Goal: Task Accomplishment & Management: Complete application form

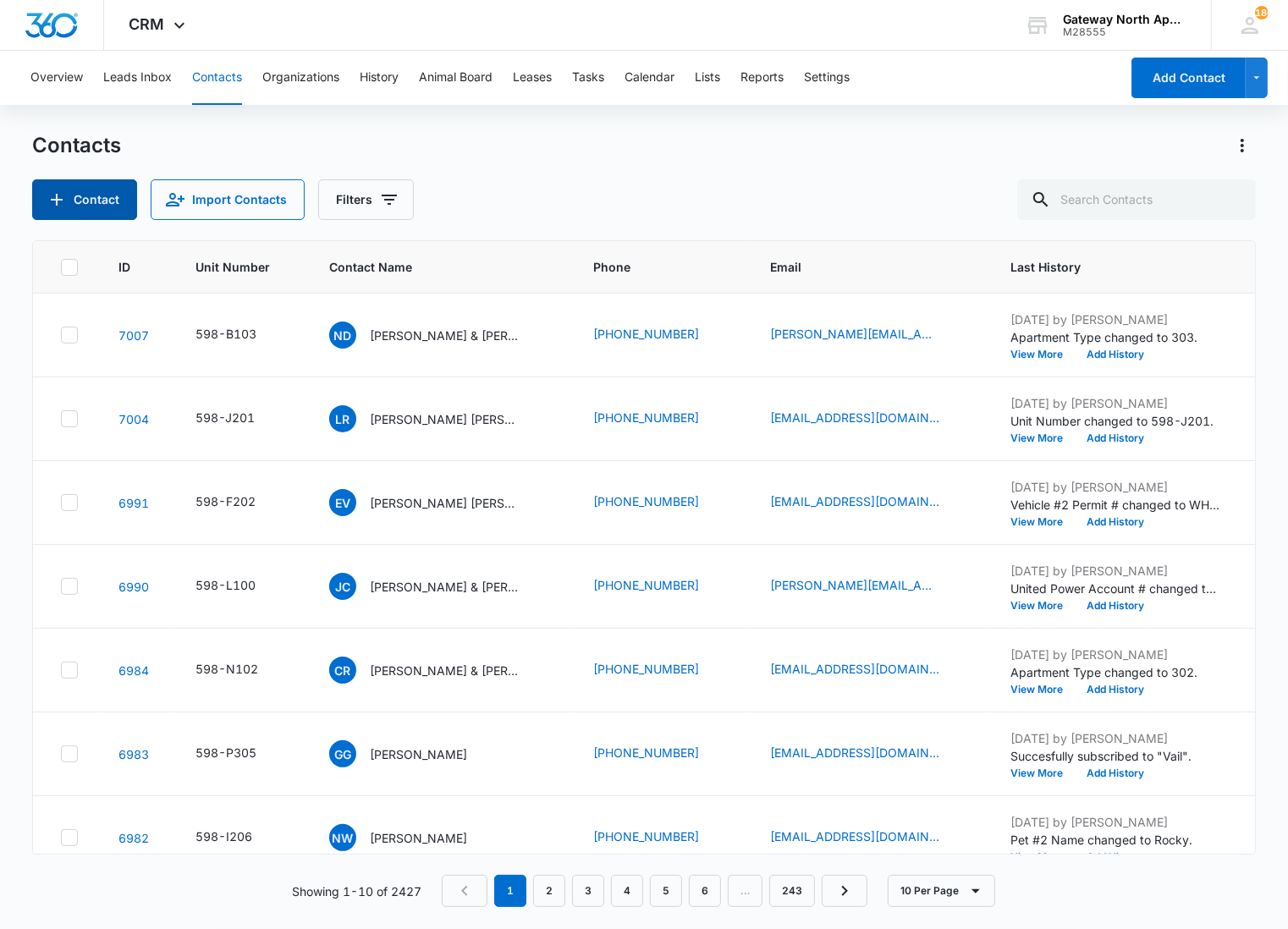
click at [82, 208] on button "Contact" at bounding box center [84, 200] width 105 height 41
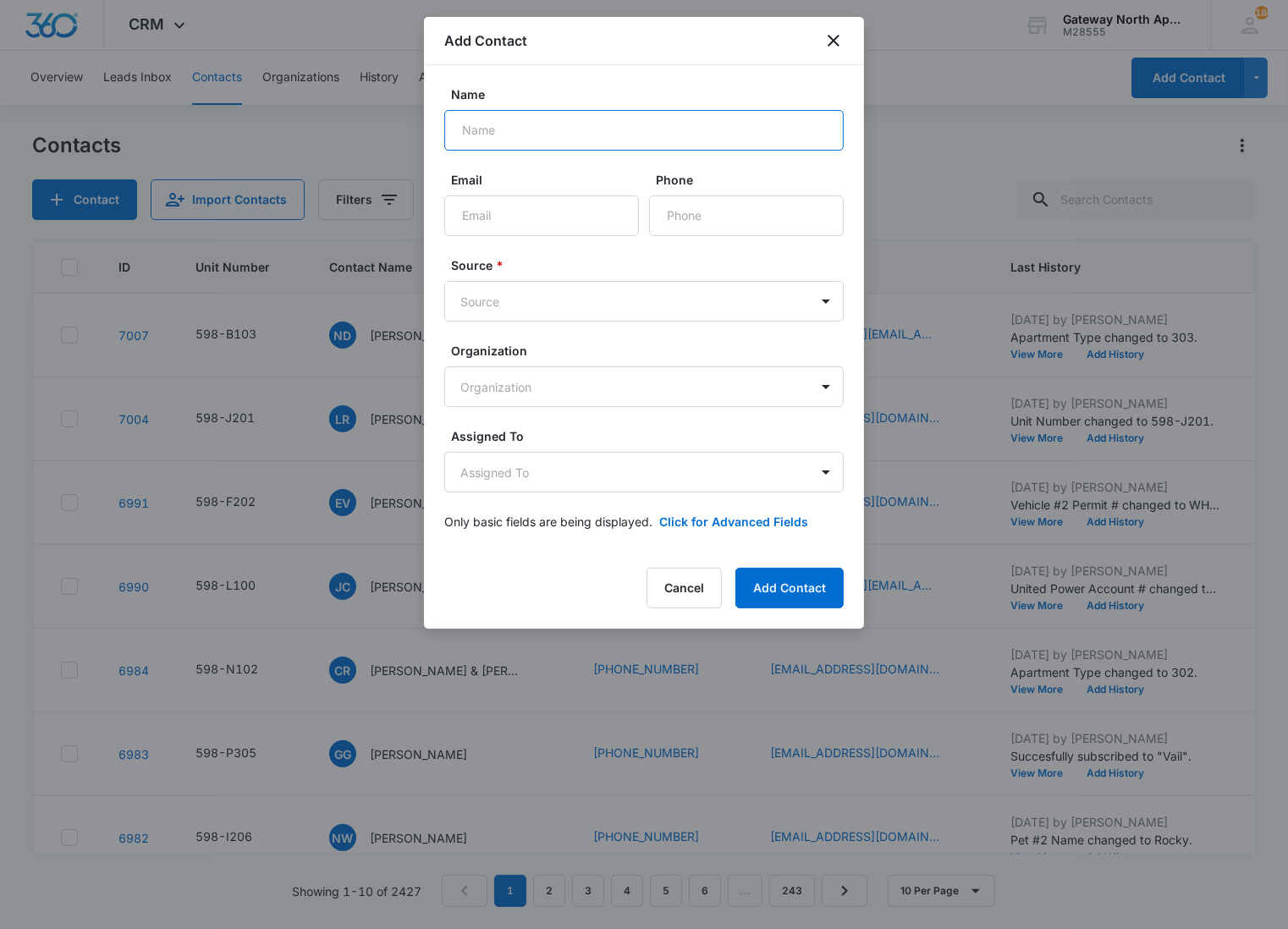
click at [571, 124] on input "Name" at bounding box center [644, 130] width 399 height 41
type input "[PERSON_NAME]"
type input "[PHONE_NUMBER]"
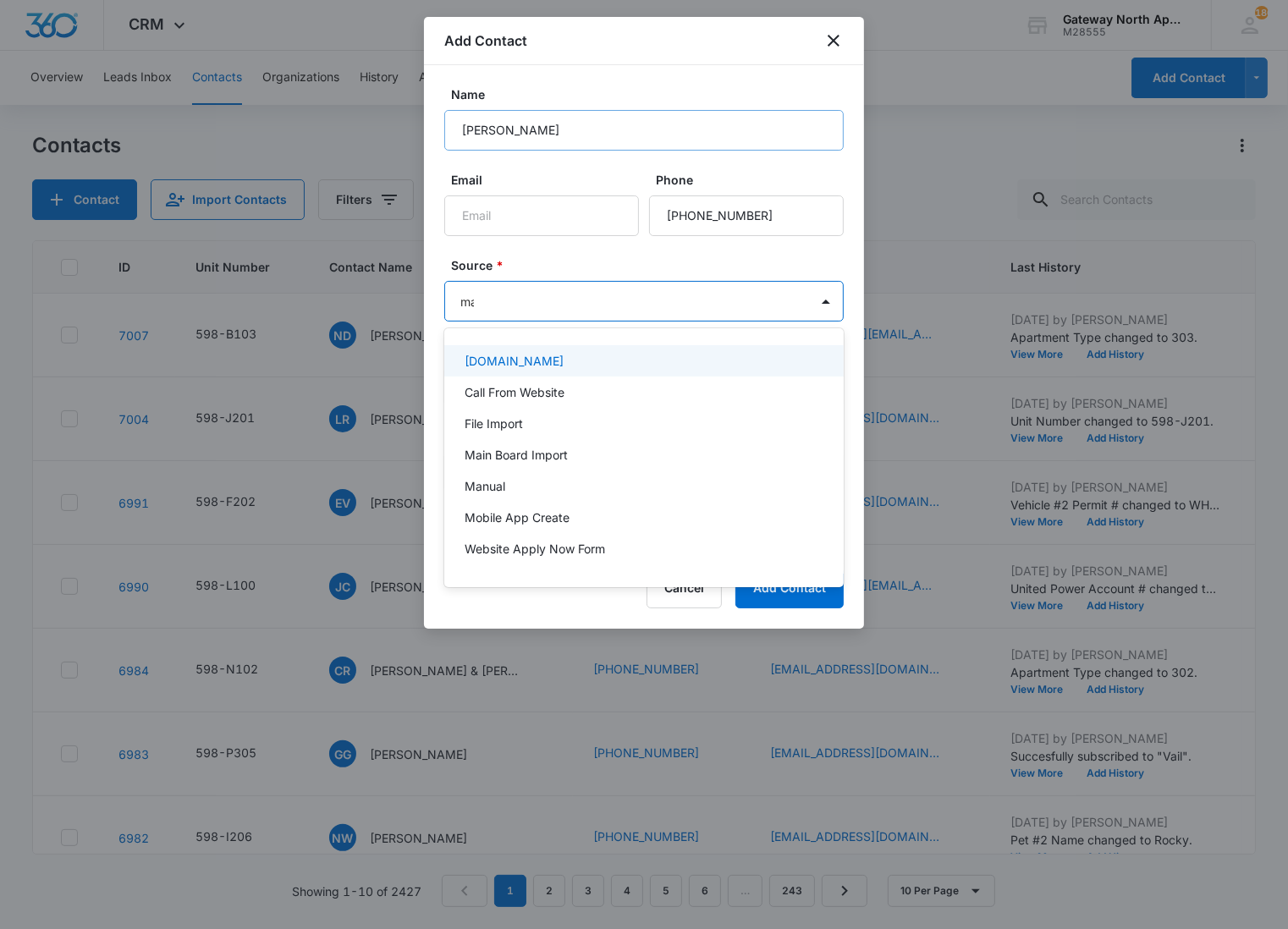
type input "man"
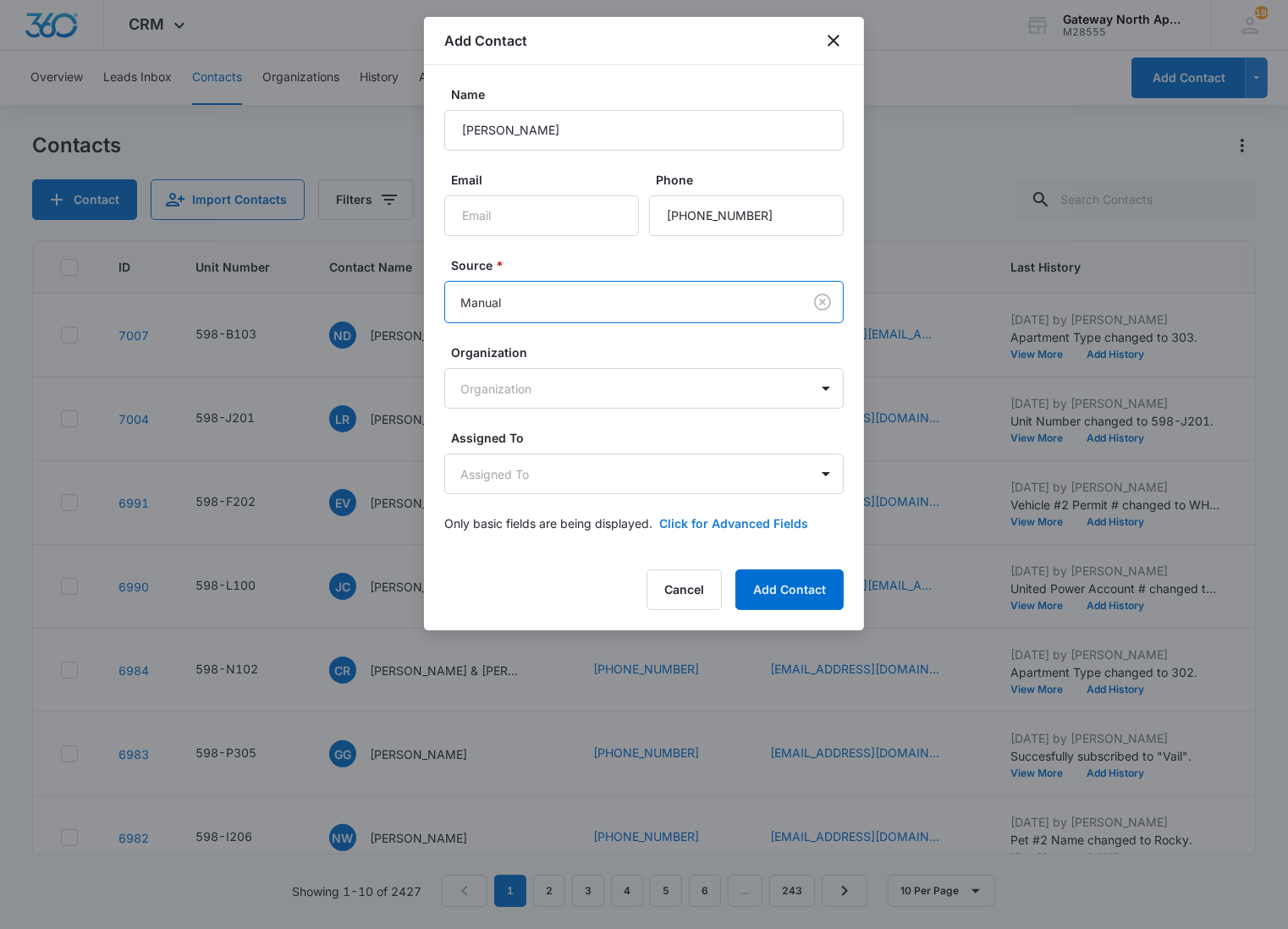
click at [712, 519] on button "Click for Advanced Fields" at bounding box center [733, 523] width 149 height 18
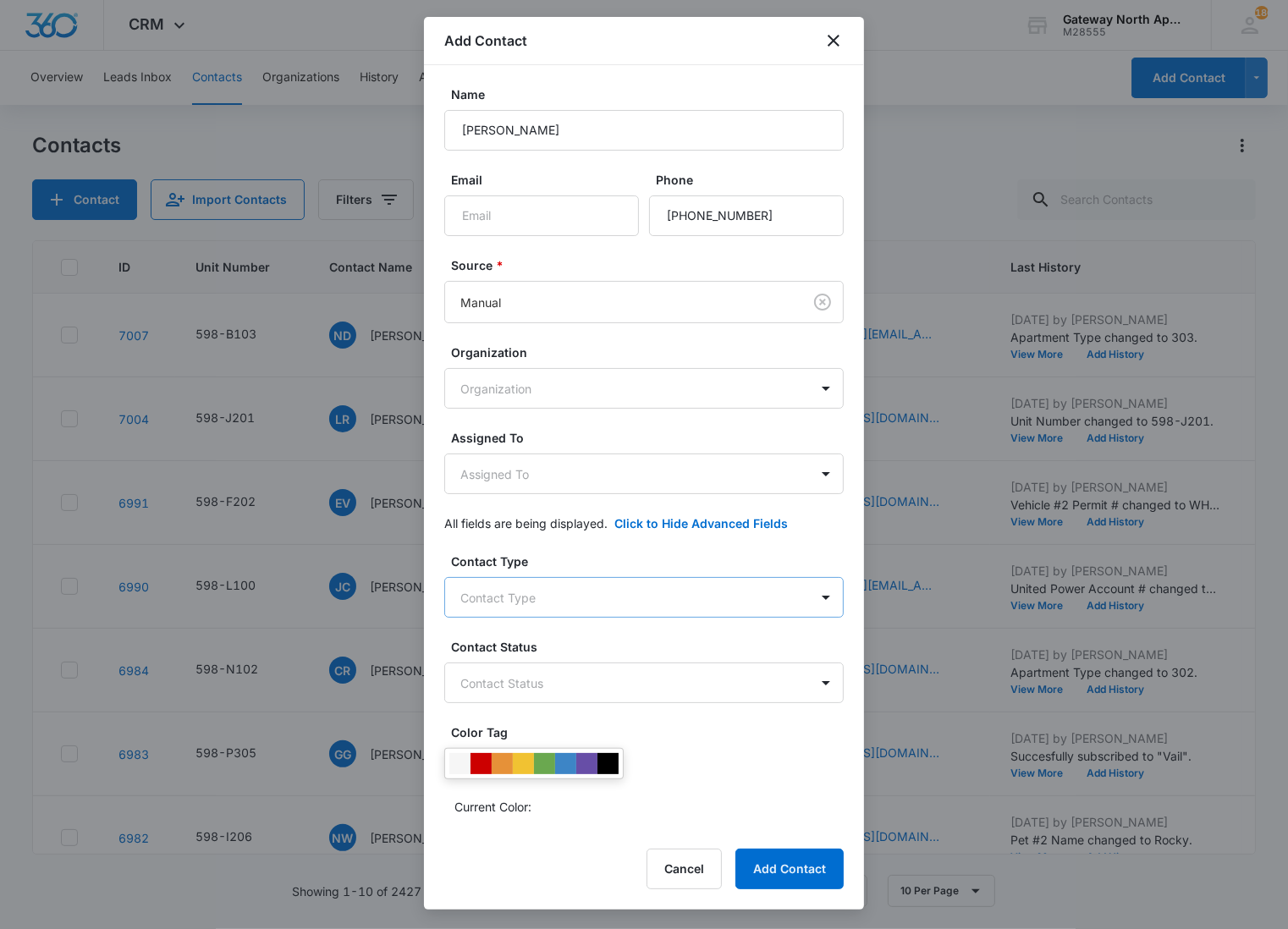
click at [543, 590] on body "CRM Apps Reputation Websites Forms CRM Email Social Content Ads Intelligence Fi…" at bounding box center [644, 464] width 1288 height 929
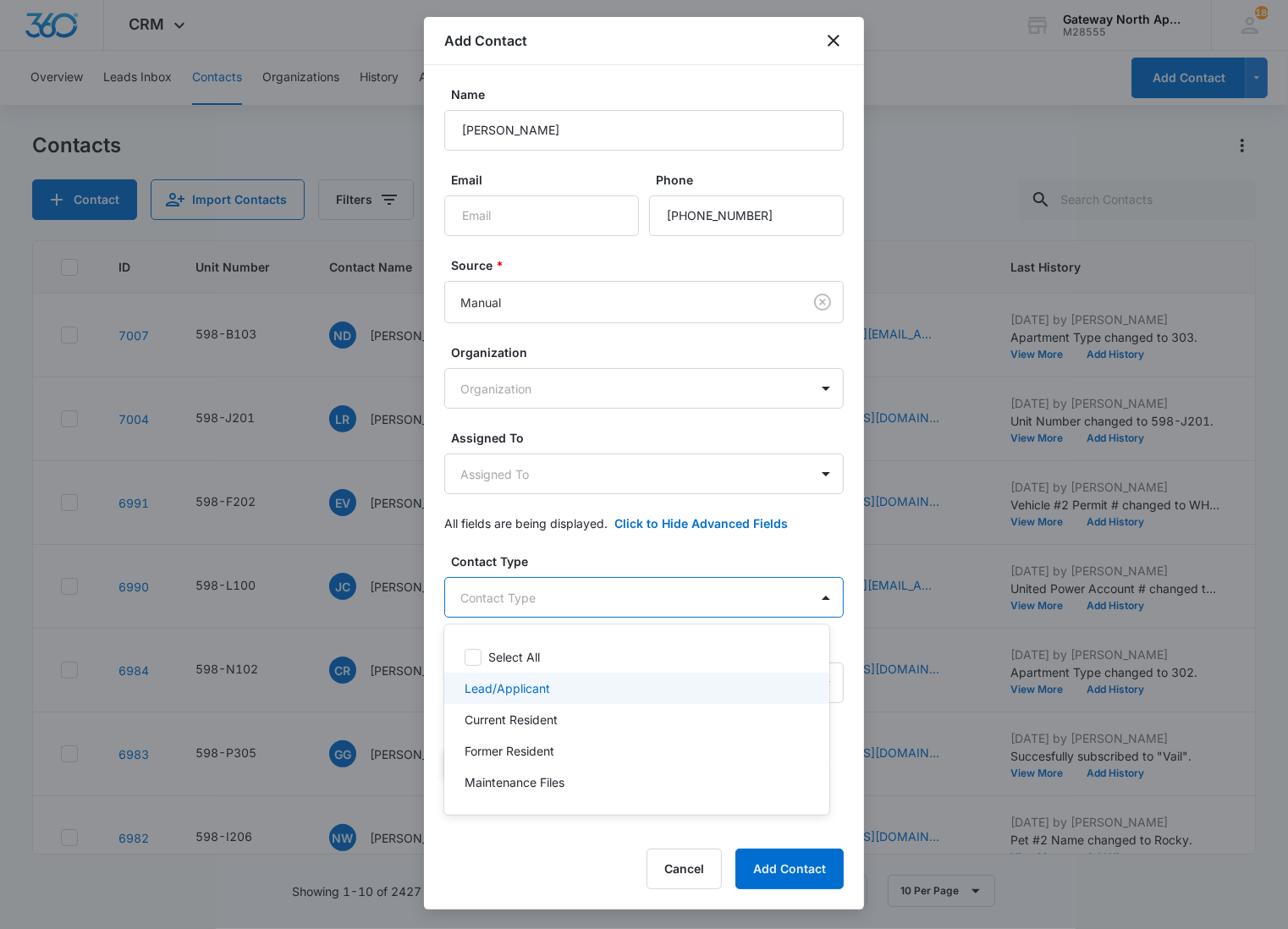
click at [525, 685] on p "Lead/Applicant" at bounding box center [507, 688] width 86 height 18
click at [629, 590] on div at bounding box center [644, 464] width 1288 height 929
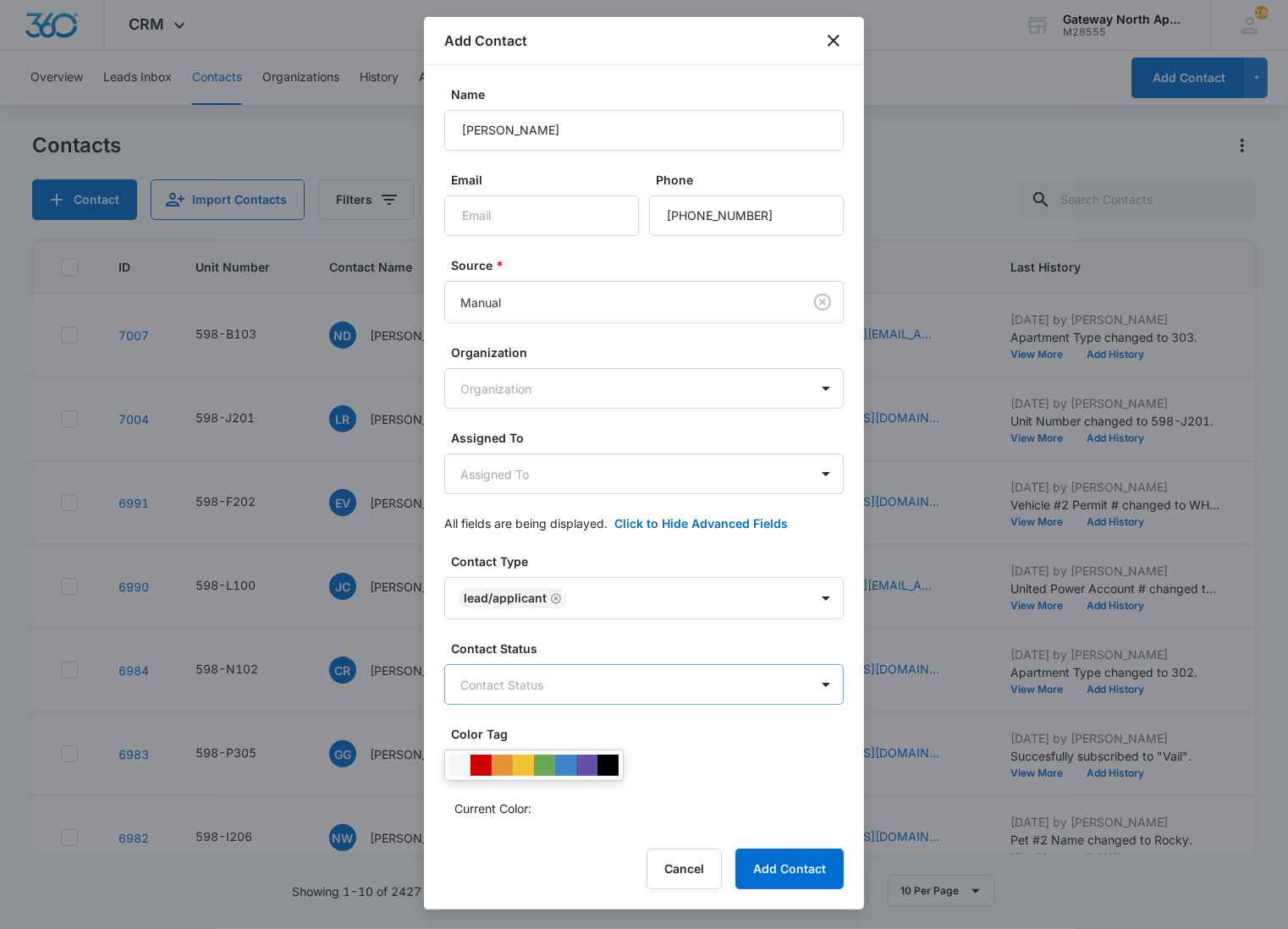
click at [571, 688] on body "CRM Apps Reputation Websites Forms CRM Email Social Content Ads Intelligence Fi…" at bounding box center [644, 464] width 1288 height 929
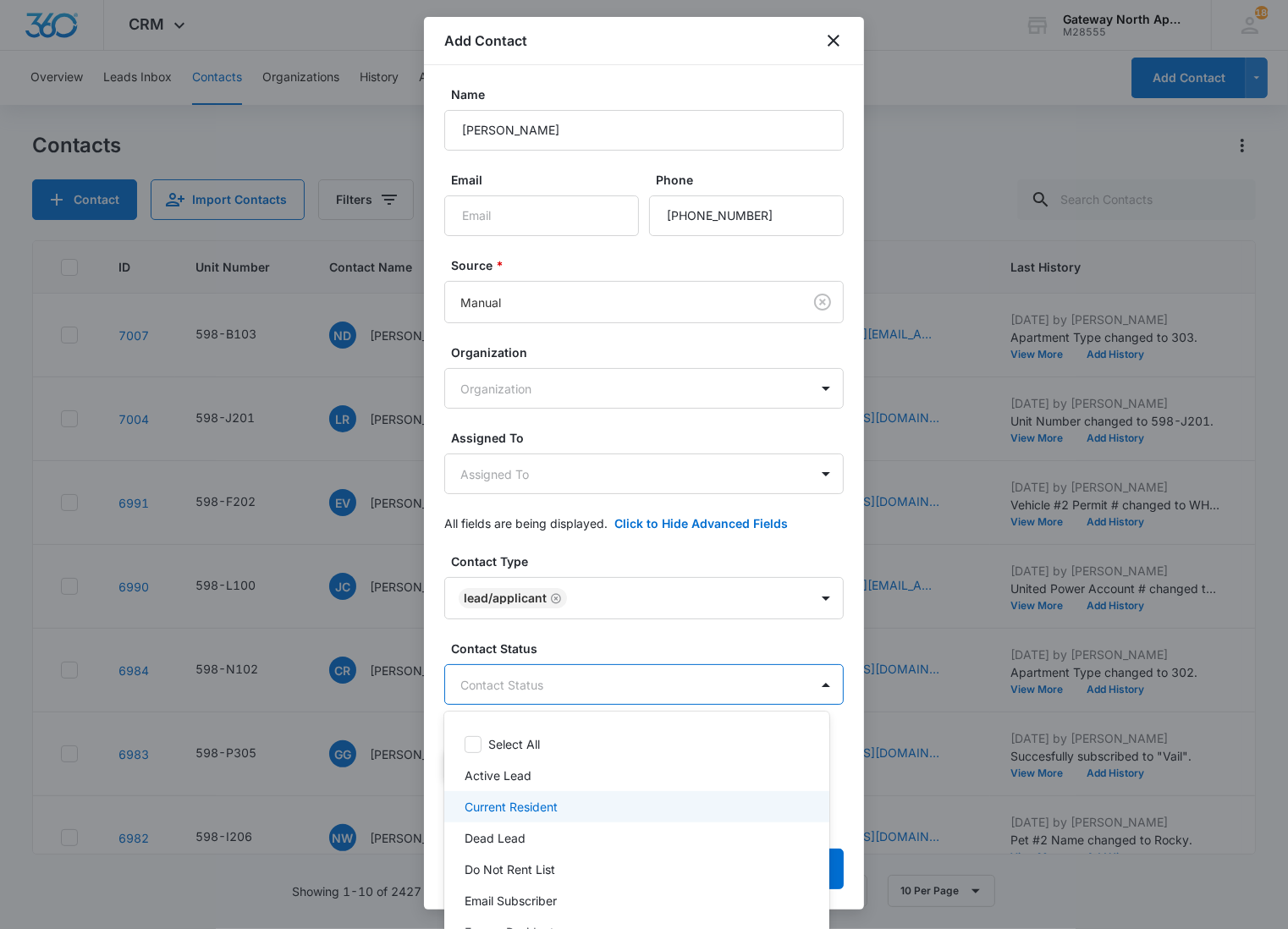
scroll to position [108, 0]
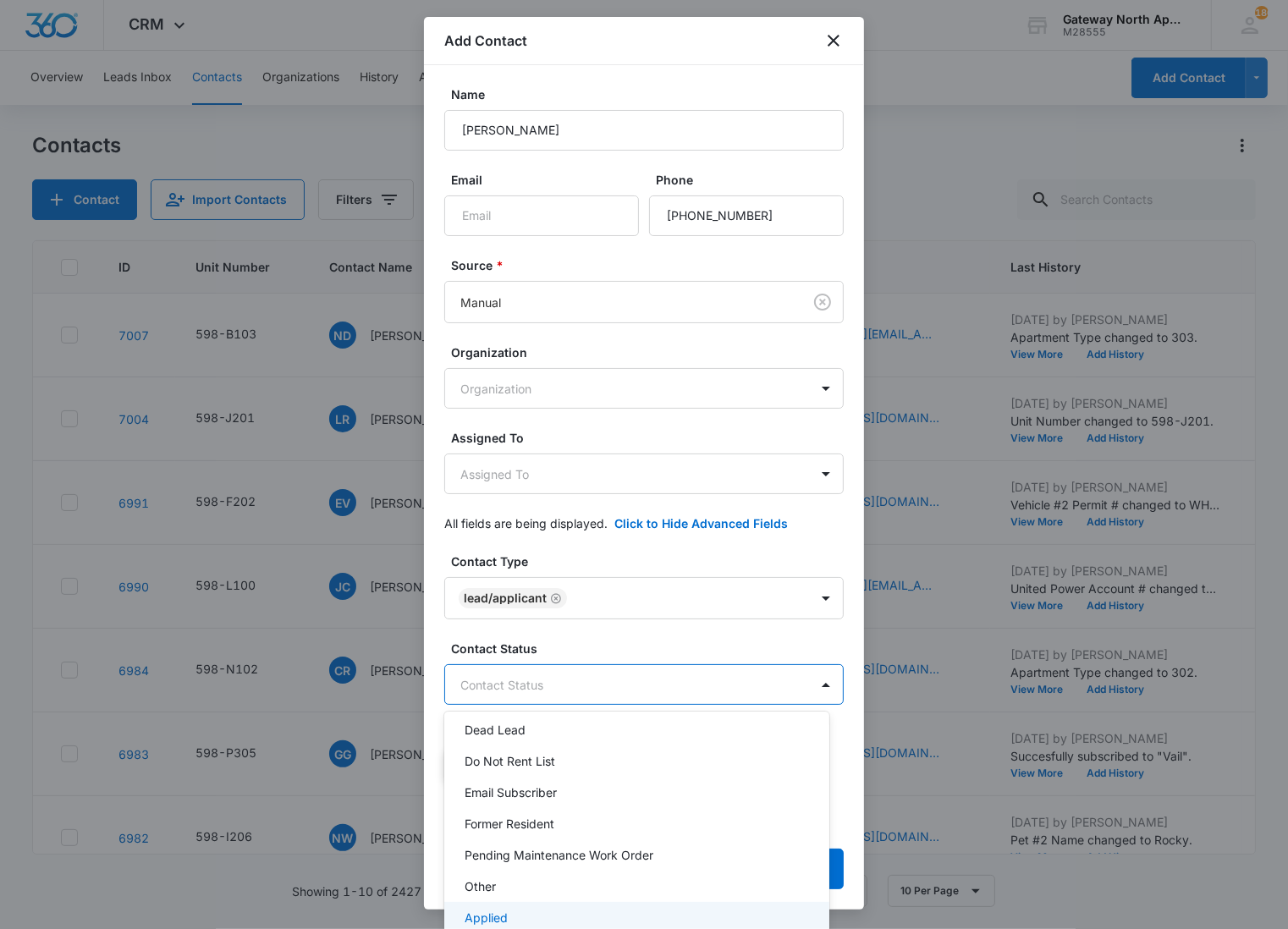
click at [503, 914] on p "Applied" at bounding box center [485, 918] width 43 height 18
click at [579, 677] on div at bounding box center [644, 464] width 1288 height 929
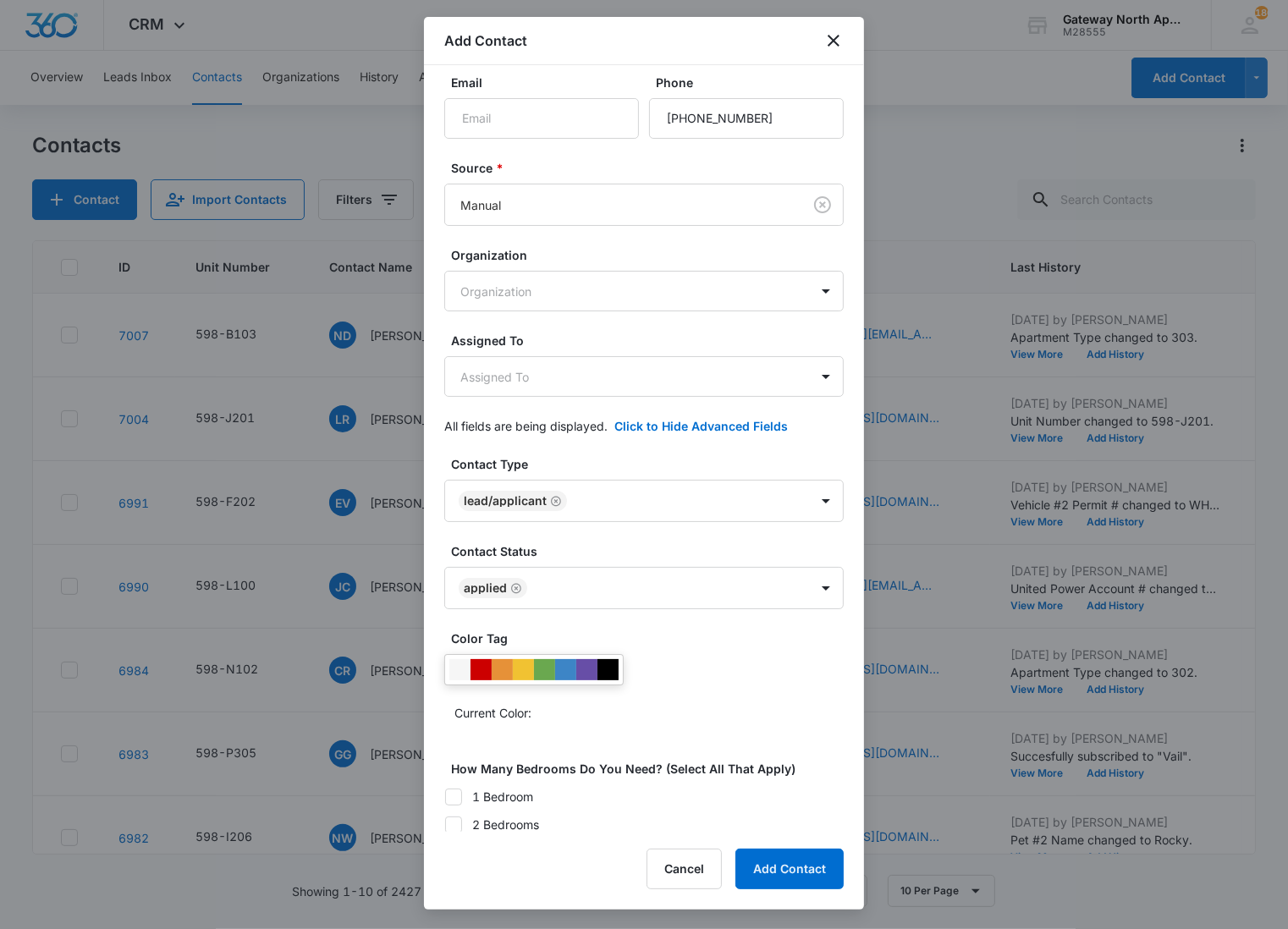
scroll to position [242, 0]
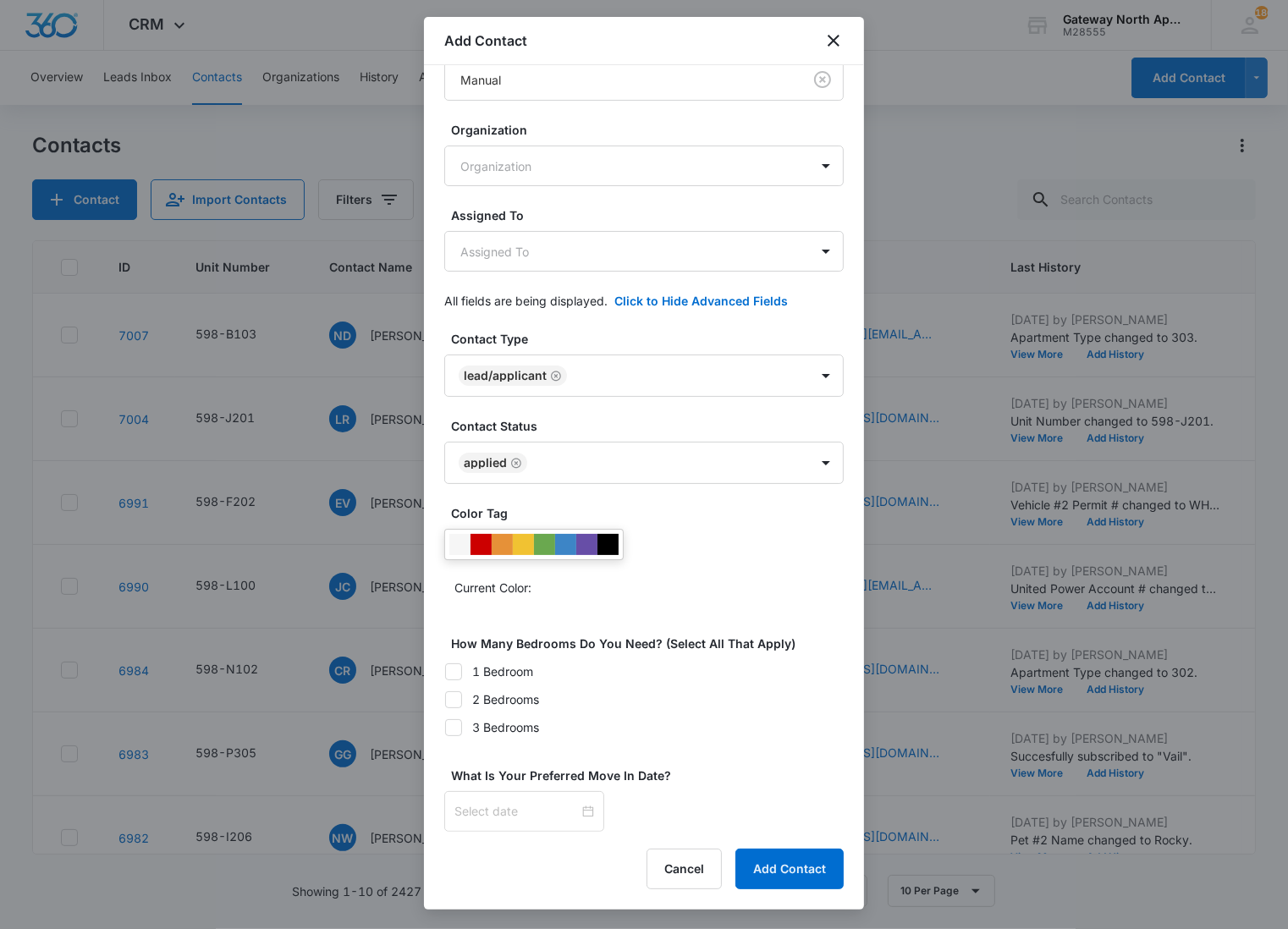
click at [461, 668] on div at bounding box center [453, 671] width 17 height 17
click at [445, 671] on input "1 Bedroom" at bounding box center [444, 671] width 1 height 1
checkbox input "true"
click at [575, 821] on div at bounding box center [524, 811] width 140 height 19
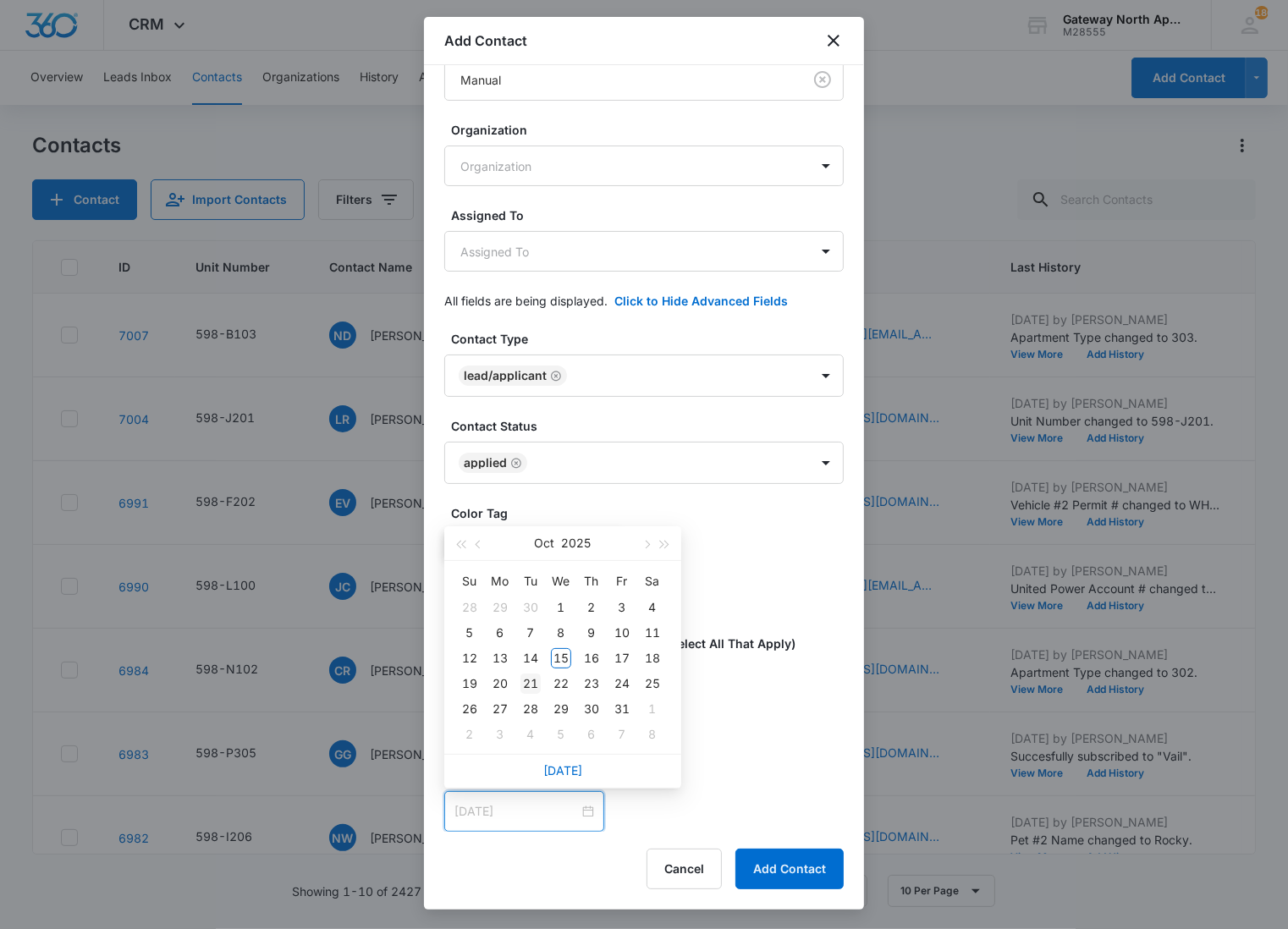
type input "[DATE]"
click at [530, 684] on div "21" at bounding box center [530, 683] width 20 height 20
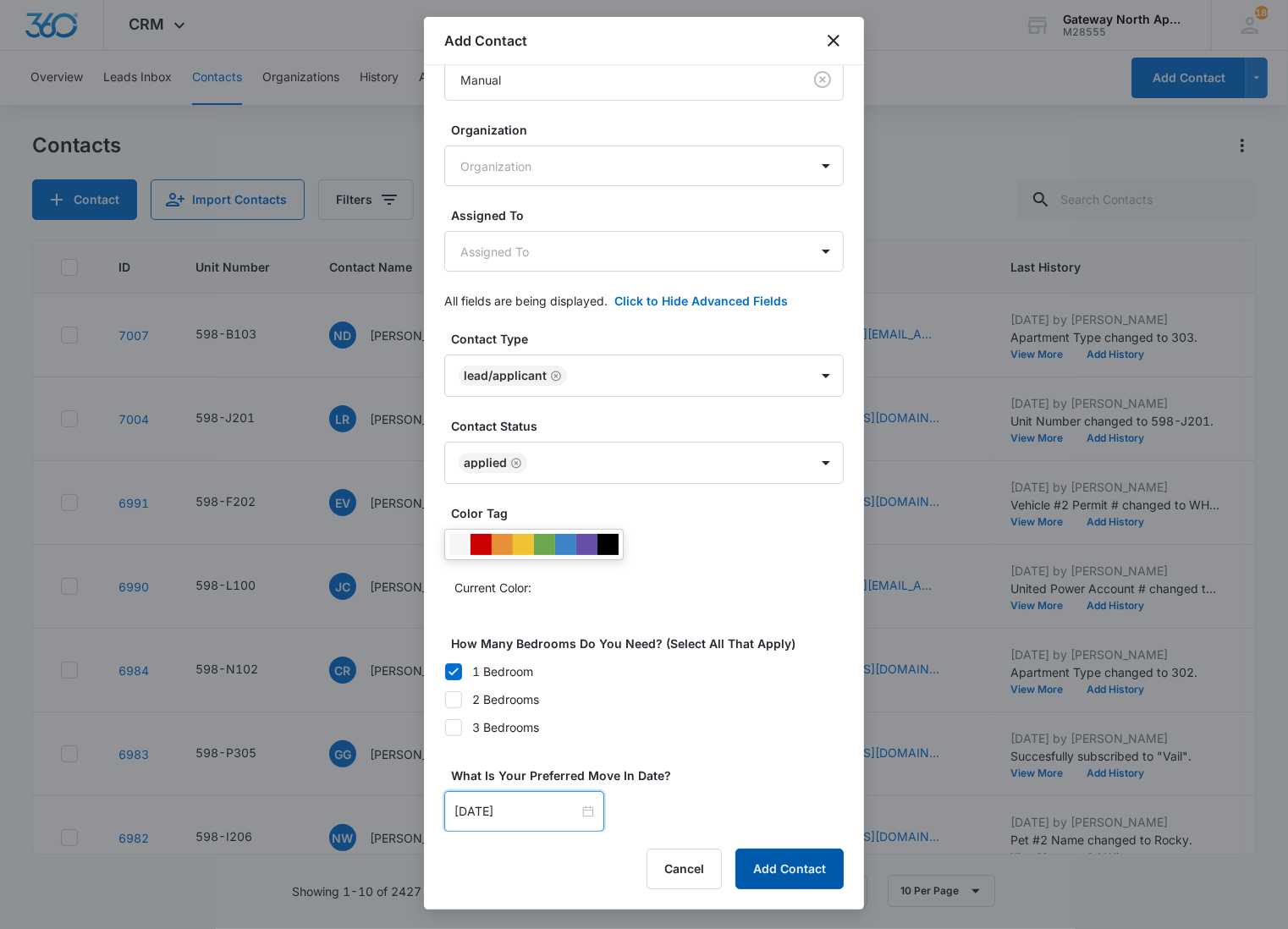
click at [817, 870] on button "Add Contact" at bounding box center [789, 869] width 108 height 41
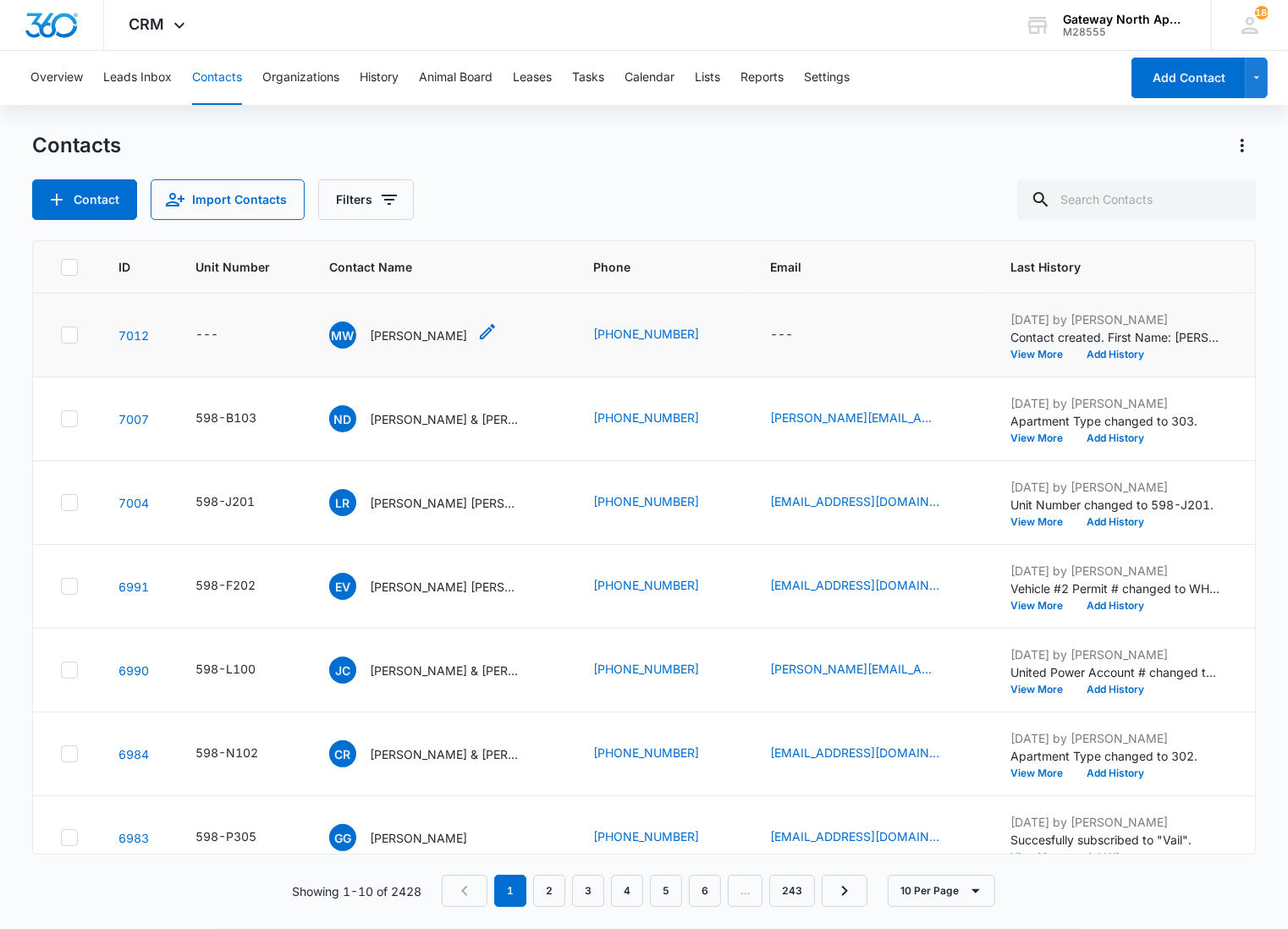
click at [420, 327] on p "[PERSON_NAME]" at bounding box center [417, 336] width 97 height 18
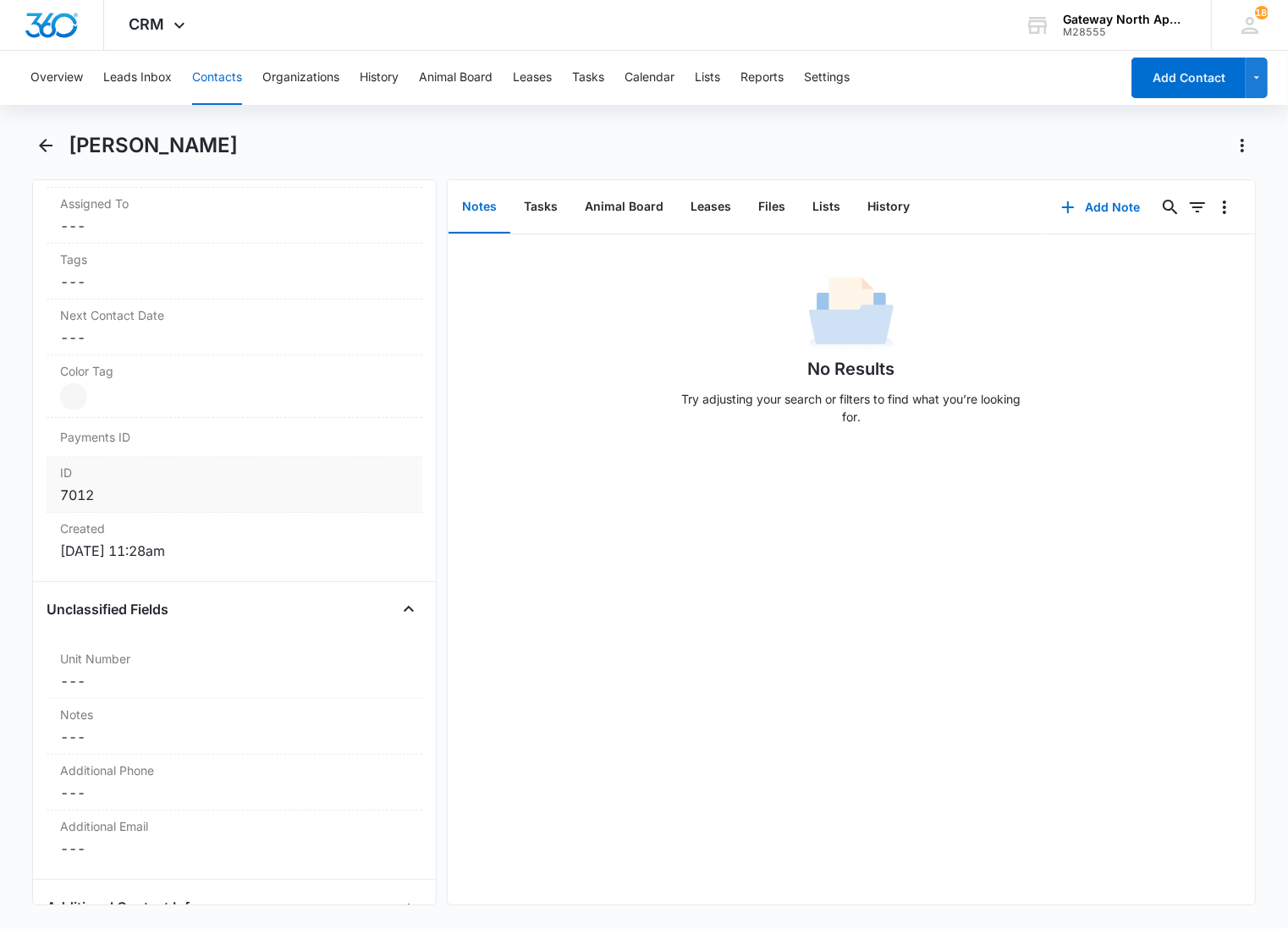
scroll to position [940, 0]
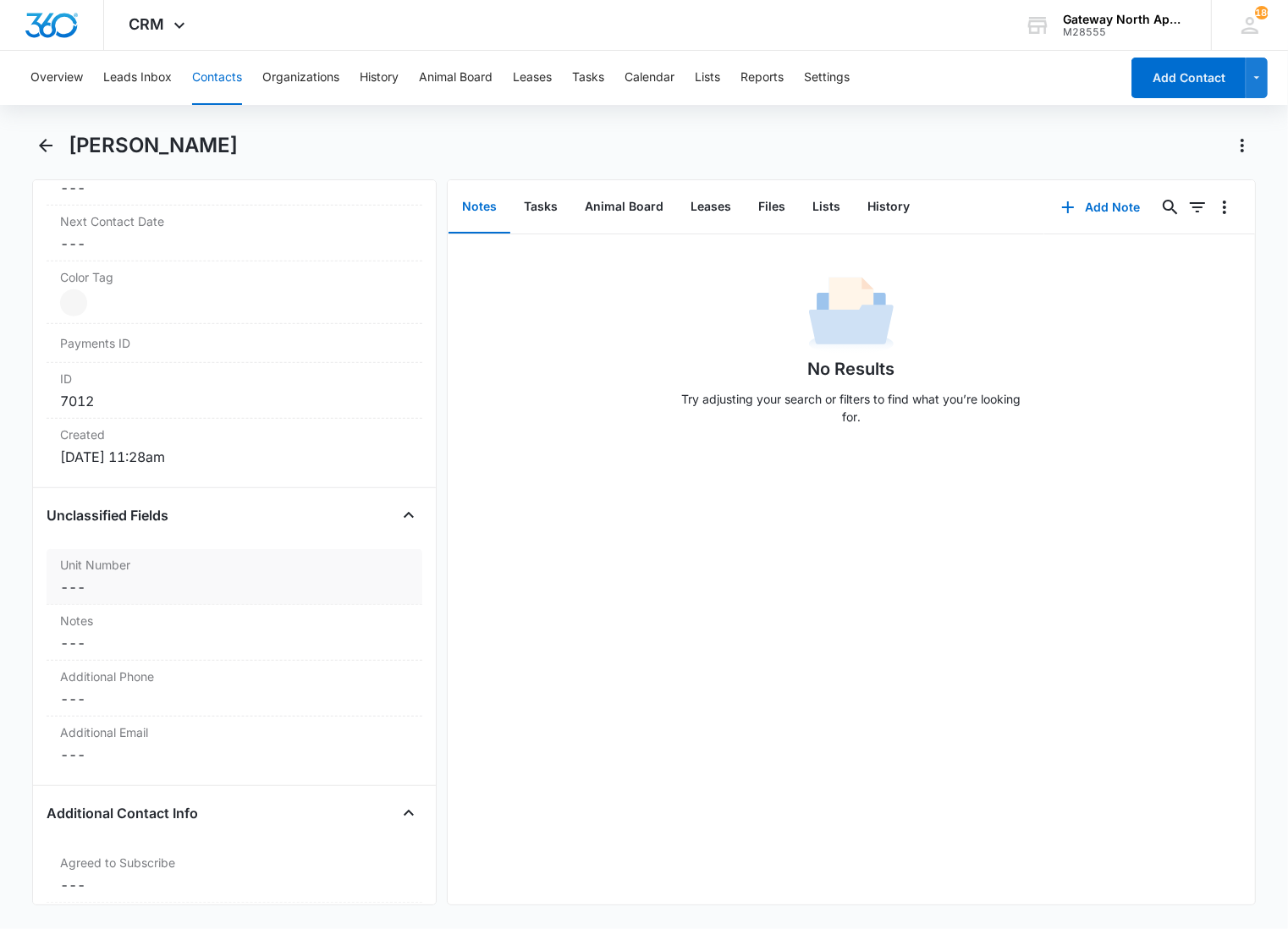
click at [140, 579] on dd "Cancel Save Changes ---" at bounding box center [234, 587] width 348 height 20
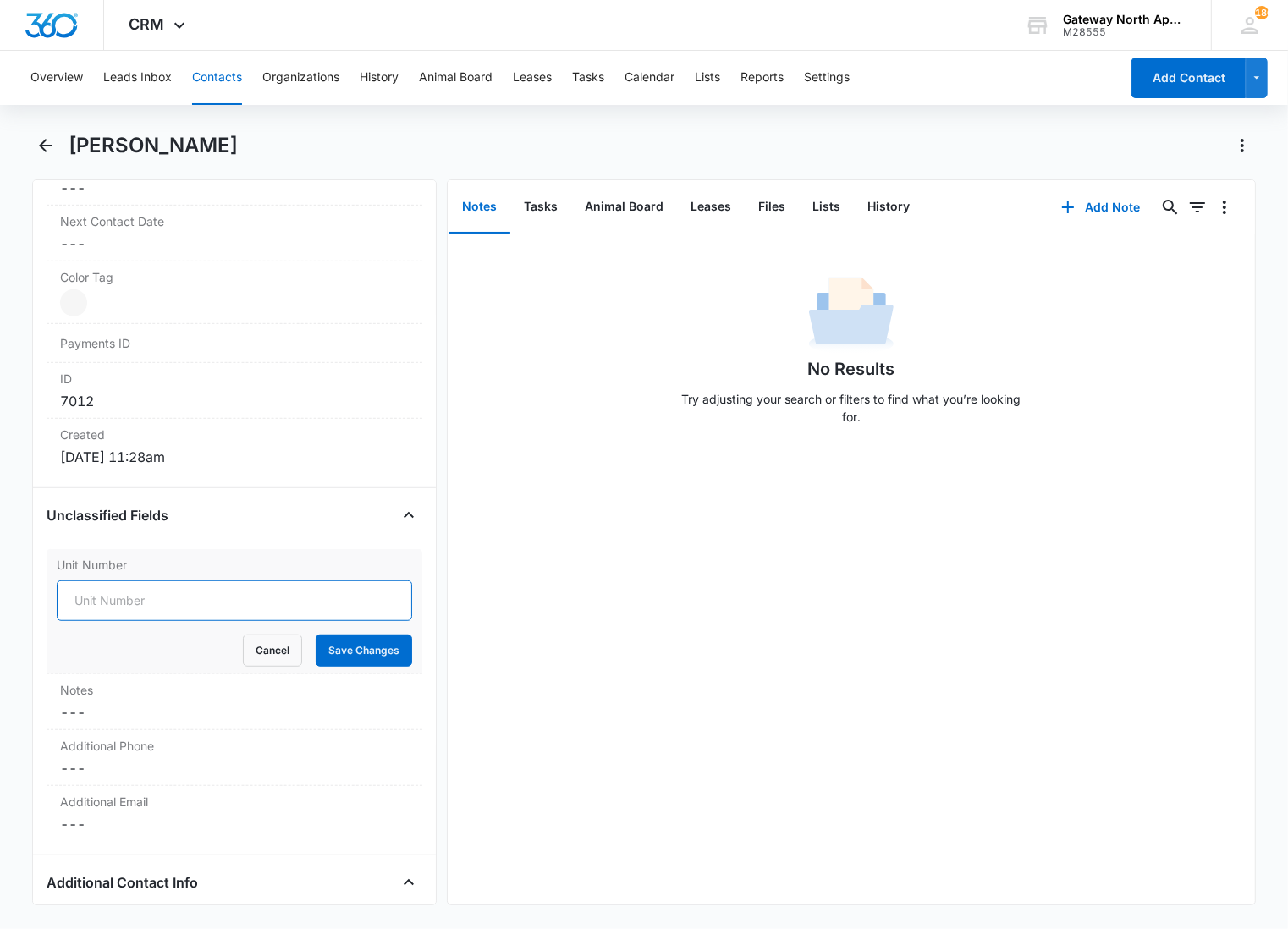
click at [112, 598] on input "Unit Number" at bounding box center [235, 600] width 355 height 41
type input "598-R303"
click at [316, 634] on button "Save Changes" at bounding box center [363, 650] width 97 height 32
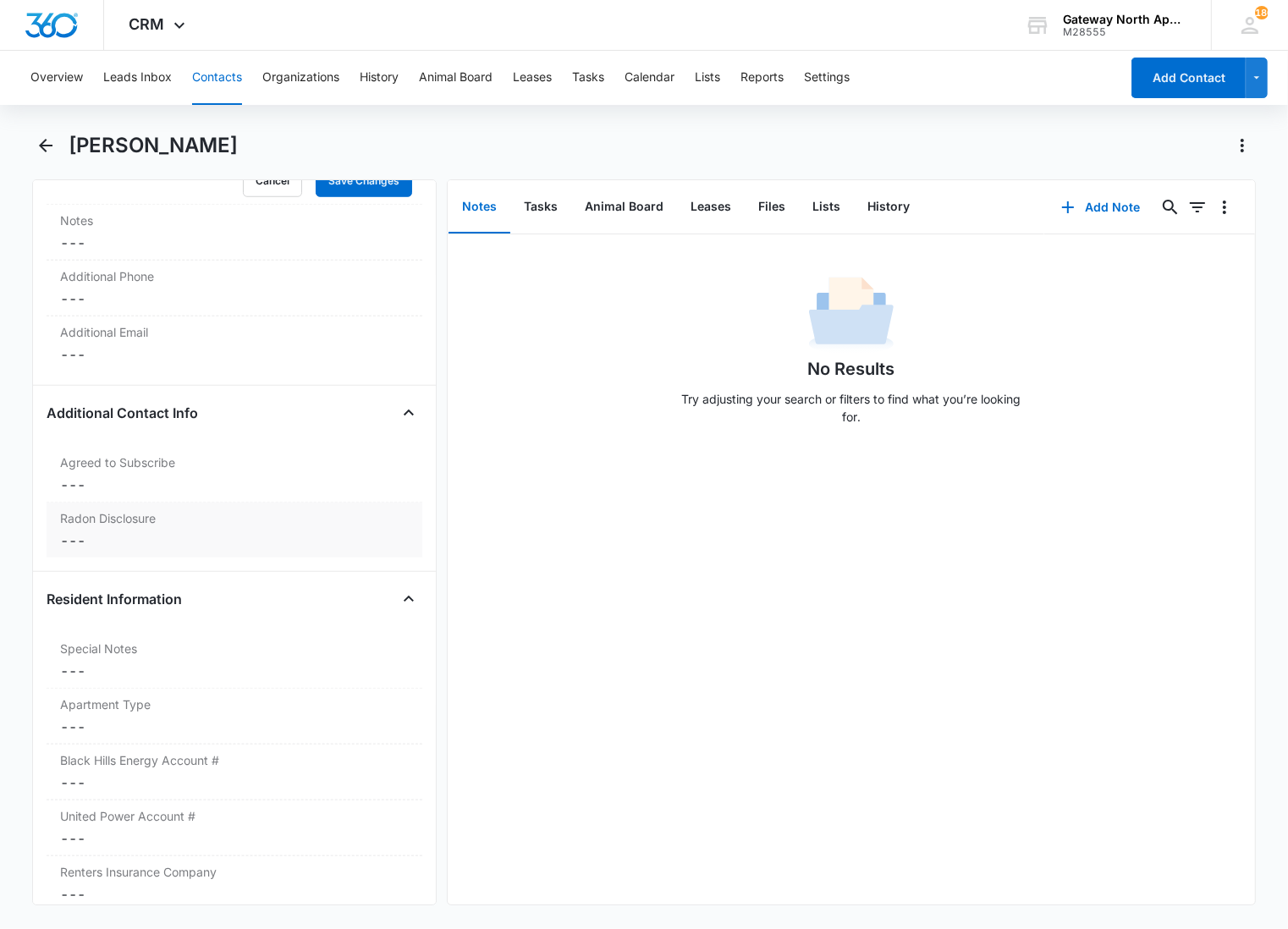
click at [136, 523] on label "Radon Disclosure" at bounding box center [234, 518] width 348 height 18
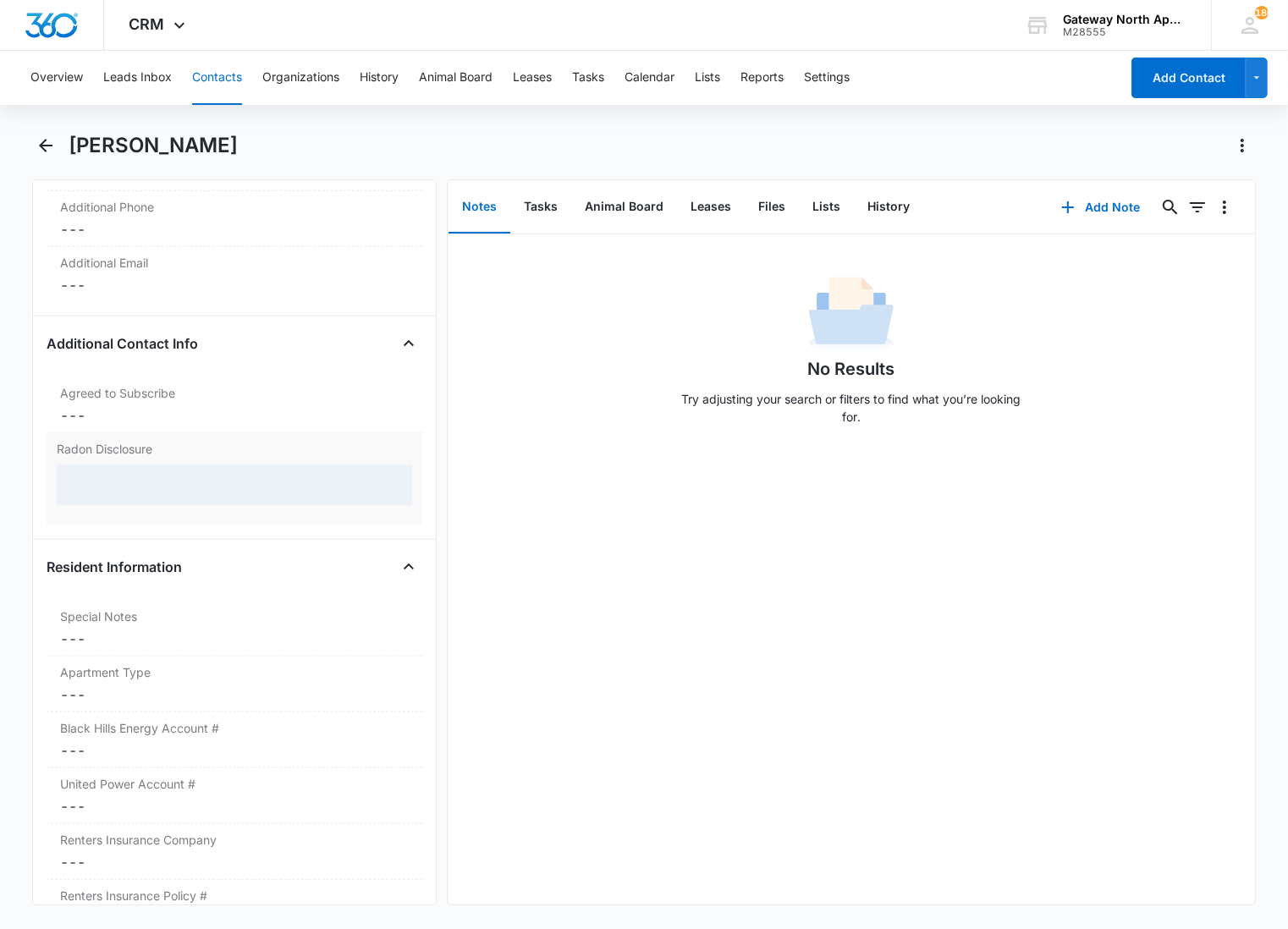
scroll to position [1378, 0]
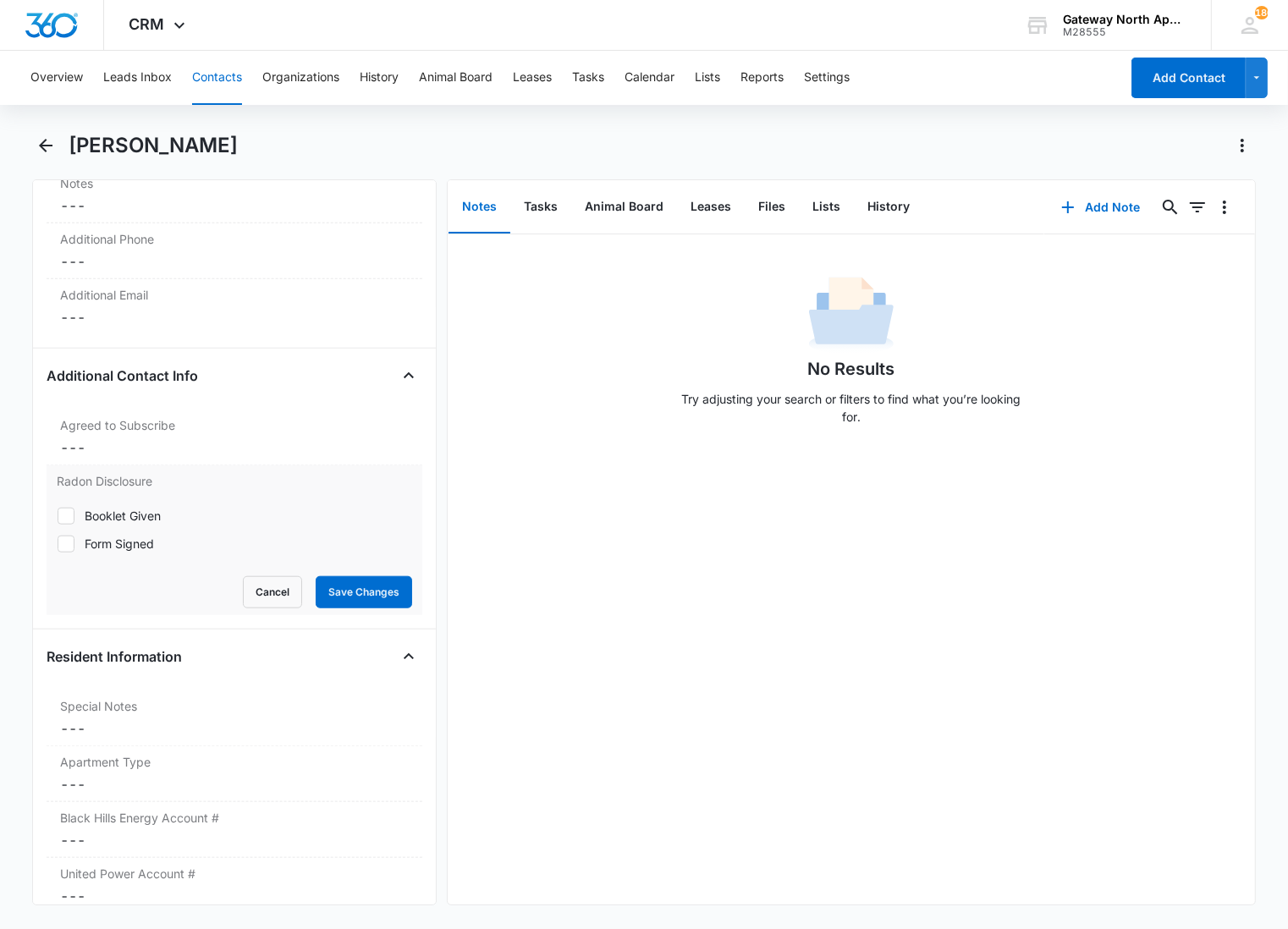
click at [62, 543] on icon at bounding box center [65, 543] width 15 height 15
click at [58, 543] on input "Form Signed" at bounding box center [57, 543] width 1 height 1
checkbox input "true"
click at [327, 584] on button "Save Changes" at bounding box center [363, 592] width 97 height 32
click at [75, 772] on div "Apartment Type Cancel Save Changes ---" at bounding box center [235, 774] width 375 height 56
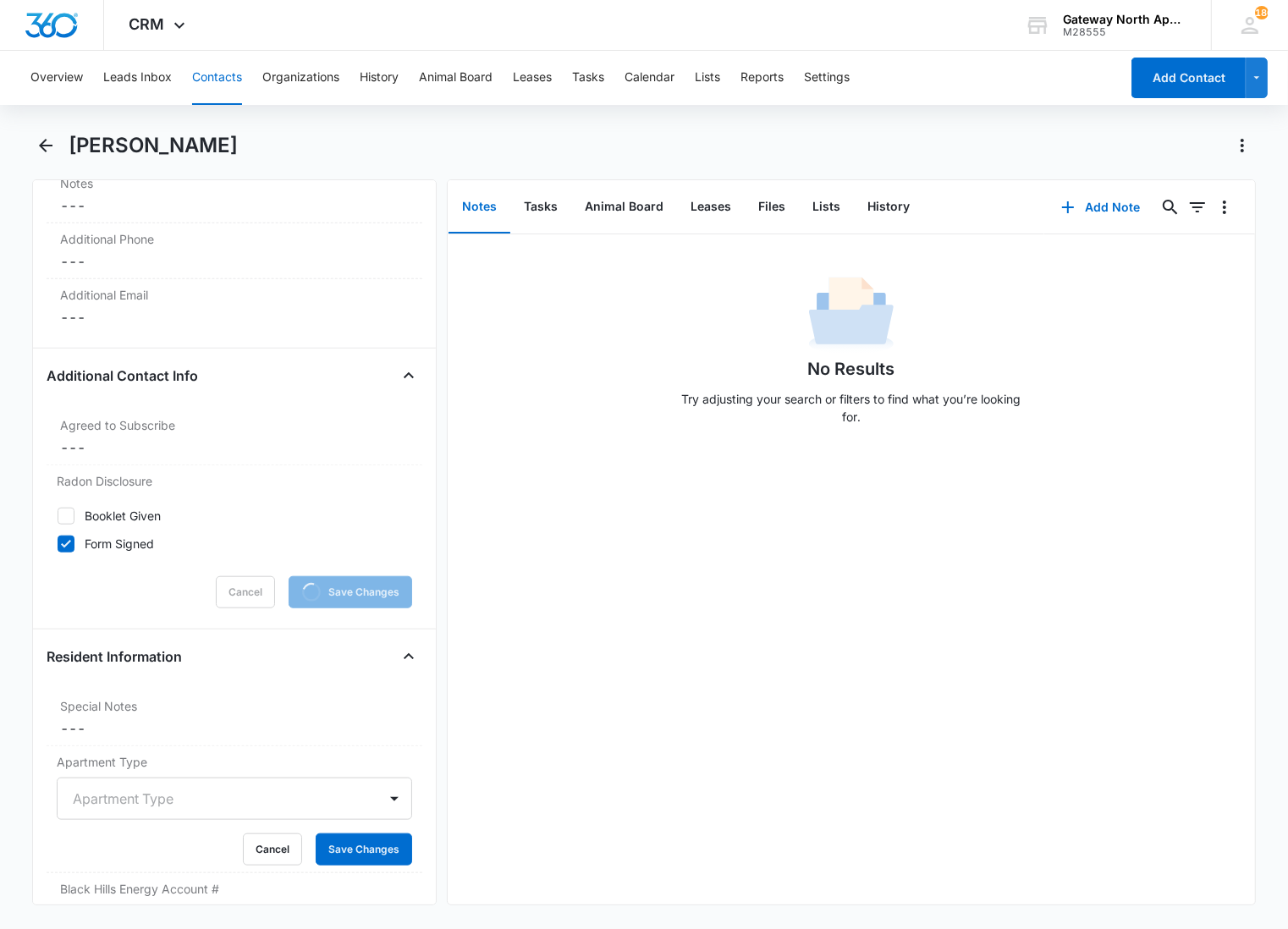
click at [107, 792] on div at bounding box center [214, 799] width 283 height 24
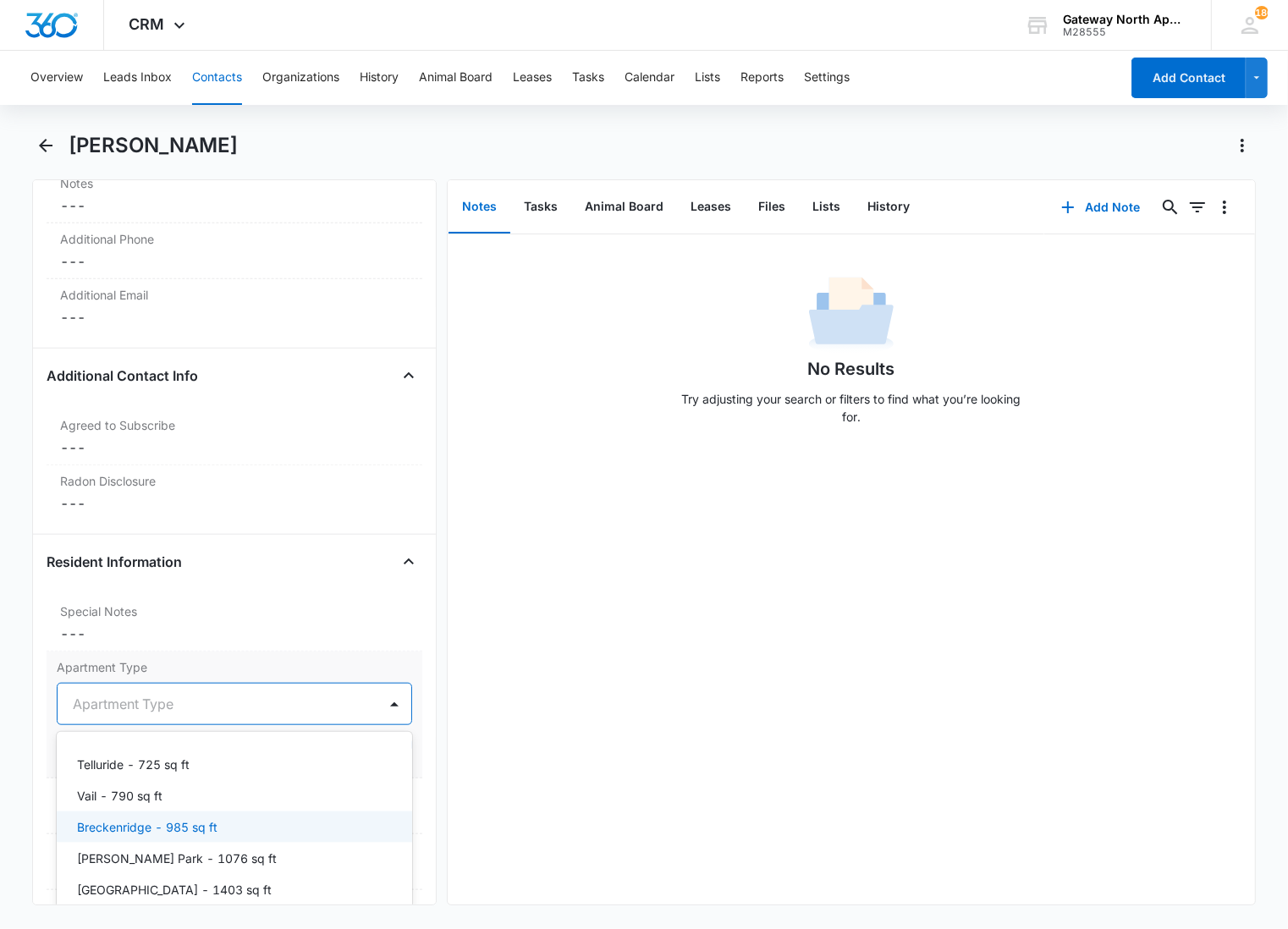
click at [103, 853] on p "[PERSON_NAME] Park - 1076 sq ft" at bounding box center [177, 859] width 200 height 18
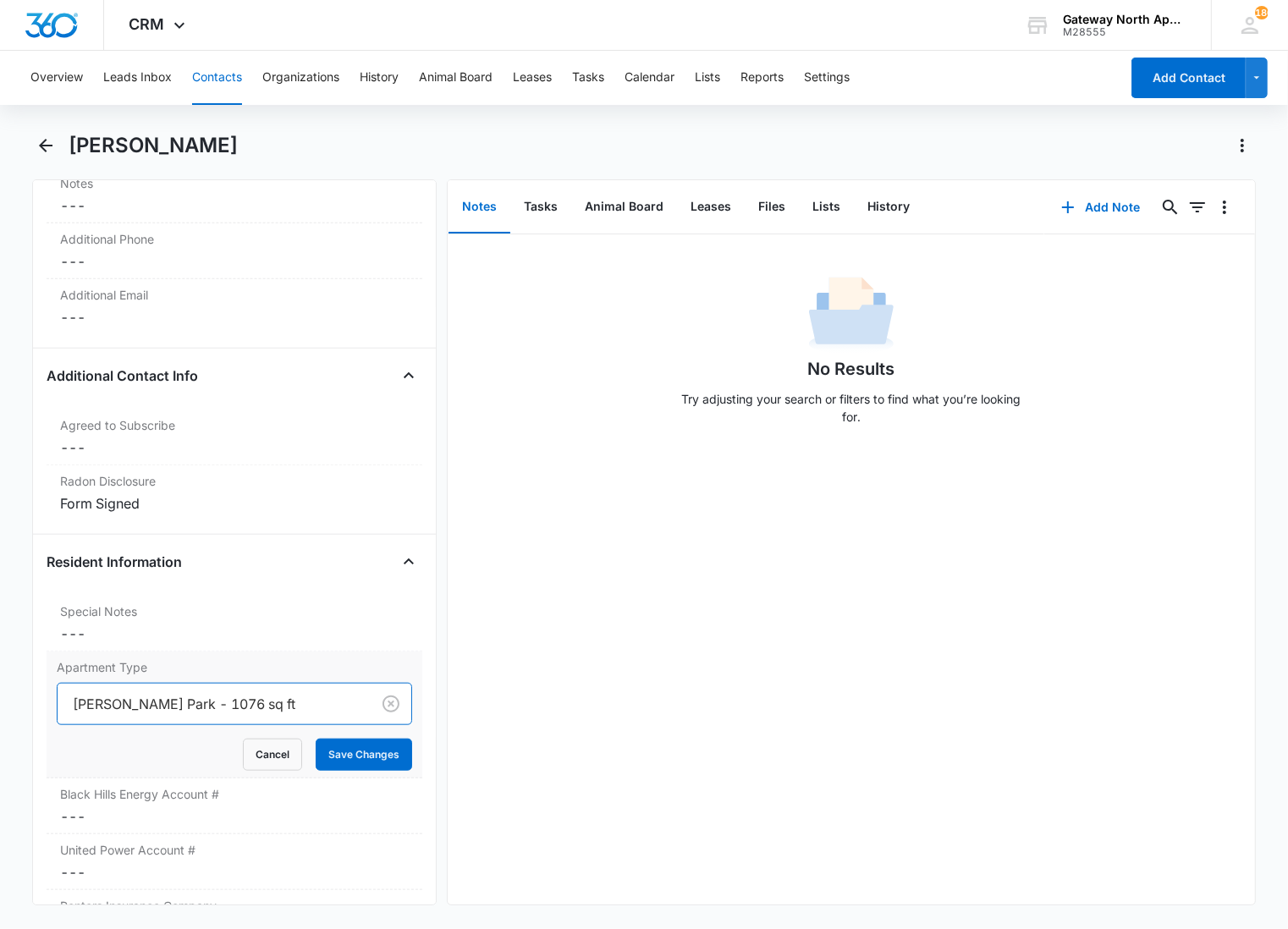
click at [168, 717] on div "[PERSON_NAME] Park - 1076 sq ft" at bounding box center [214, 704] width 313 height 41
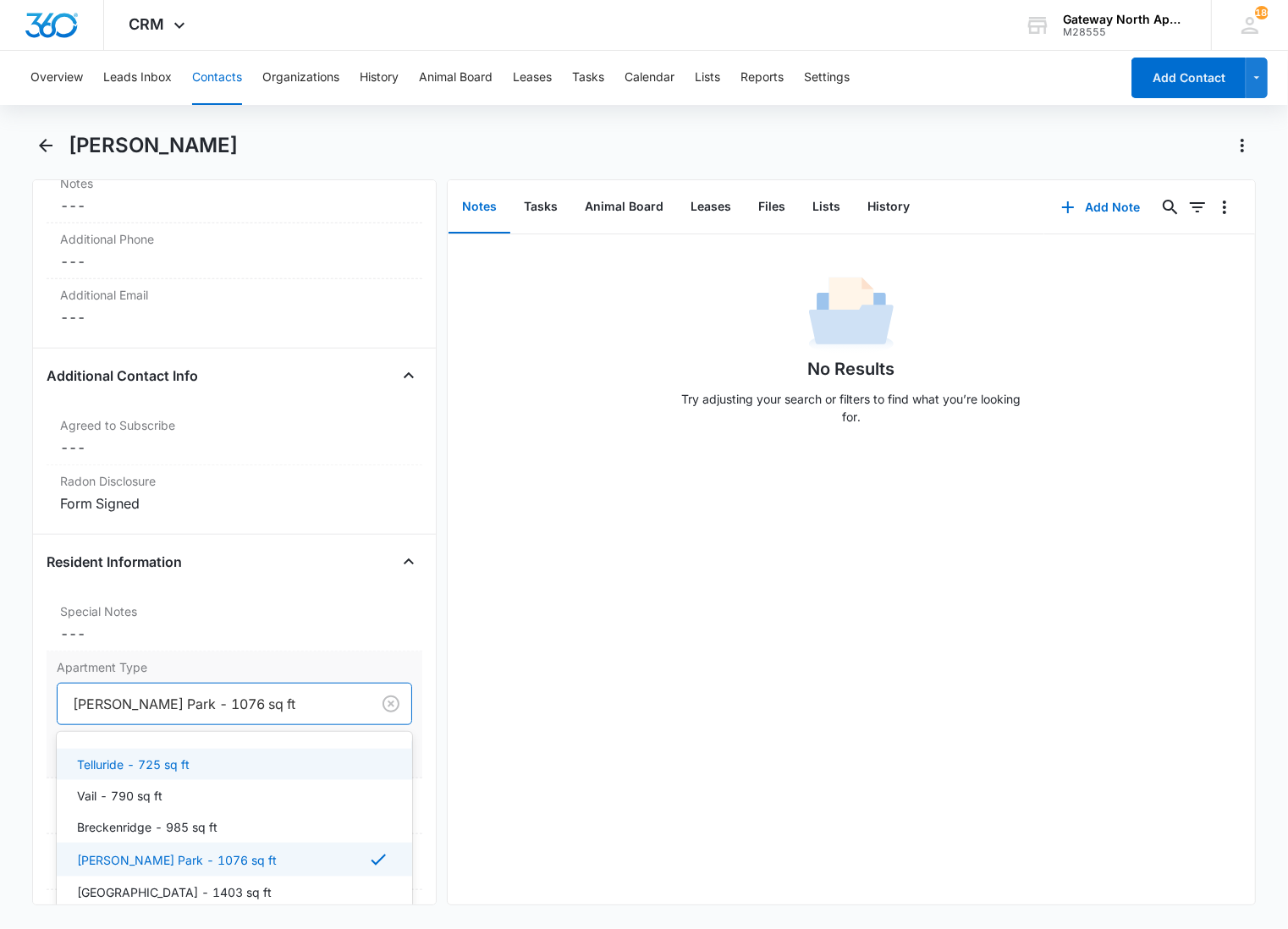
click at [148, 765] on p "Telluride - 725 sq ft" at bounding box center [133, 765] width 113 height 18
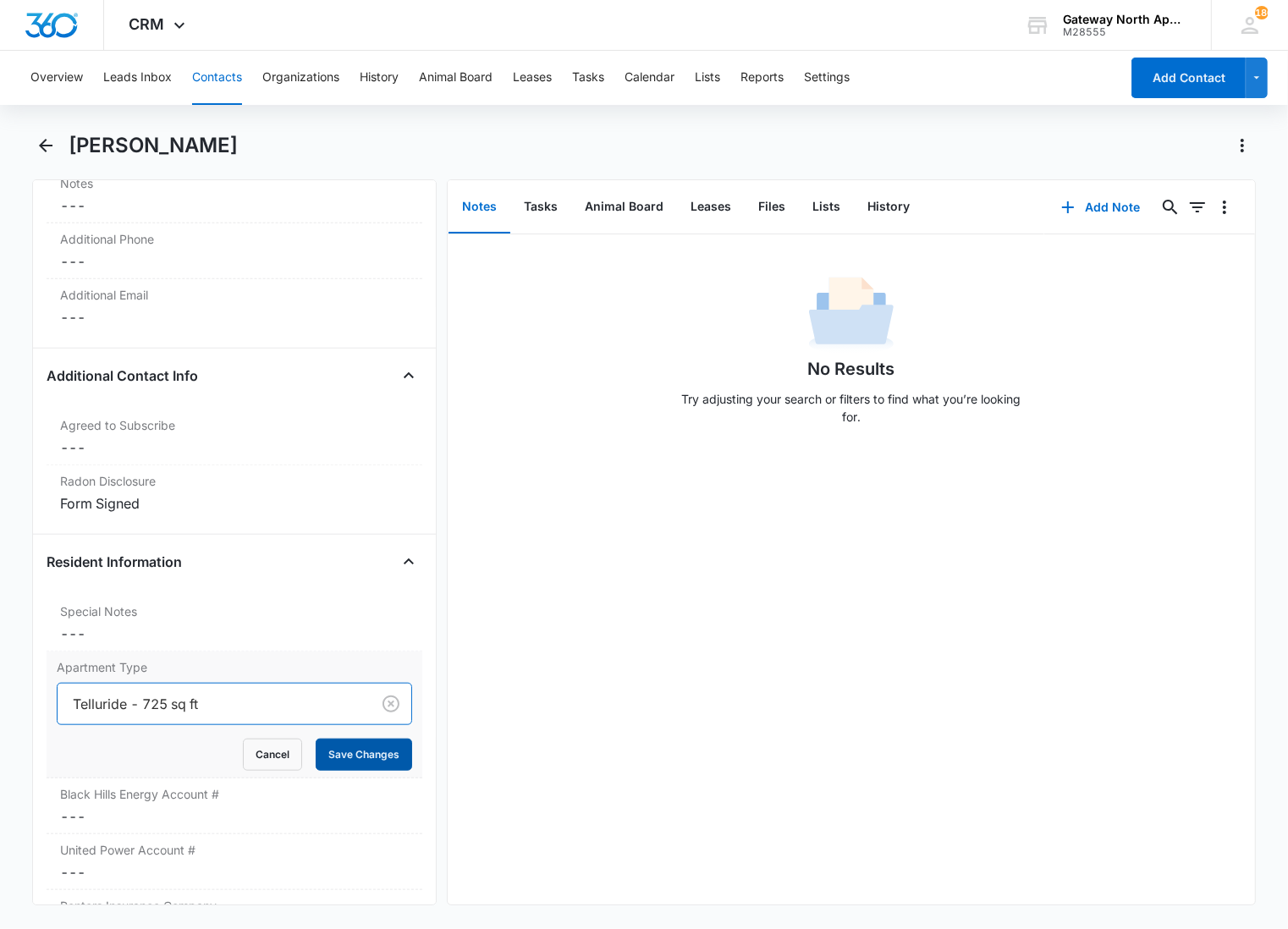
click at [323, 753] on button "Save Changes" at bounding box center [363, 755] width 97 height 32
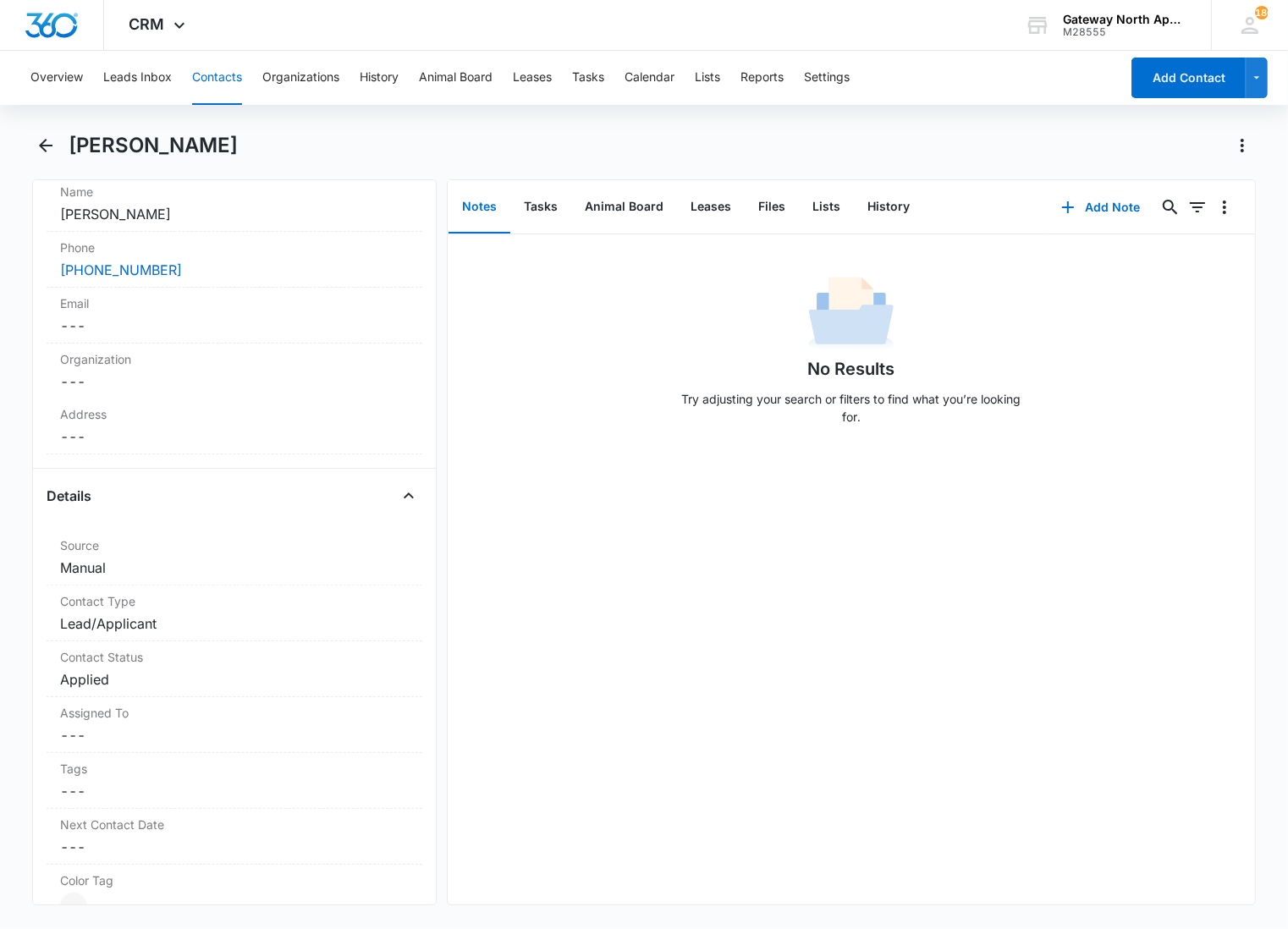
scroll to position [0, 0]
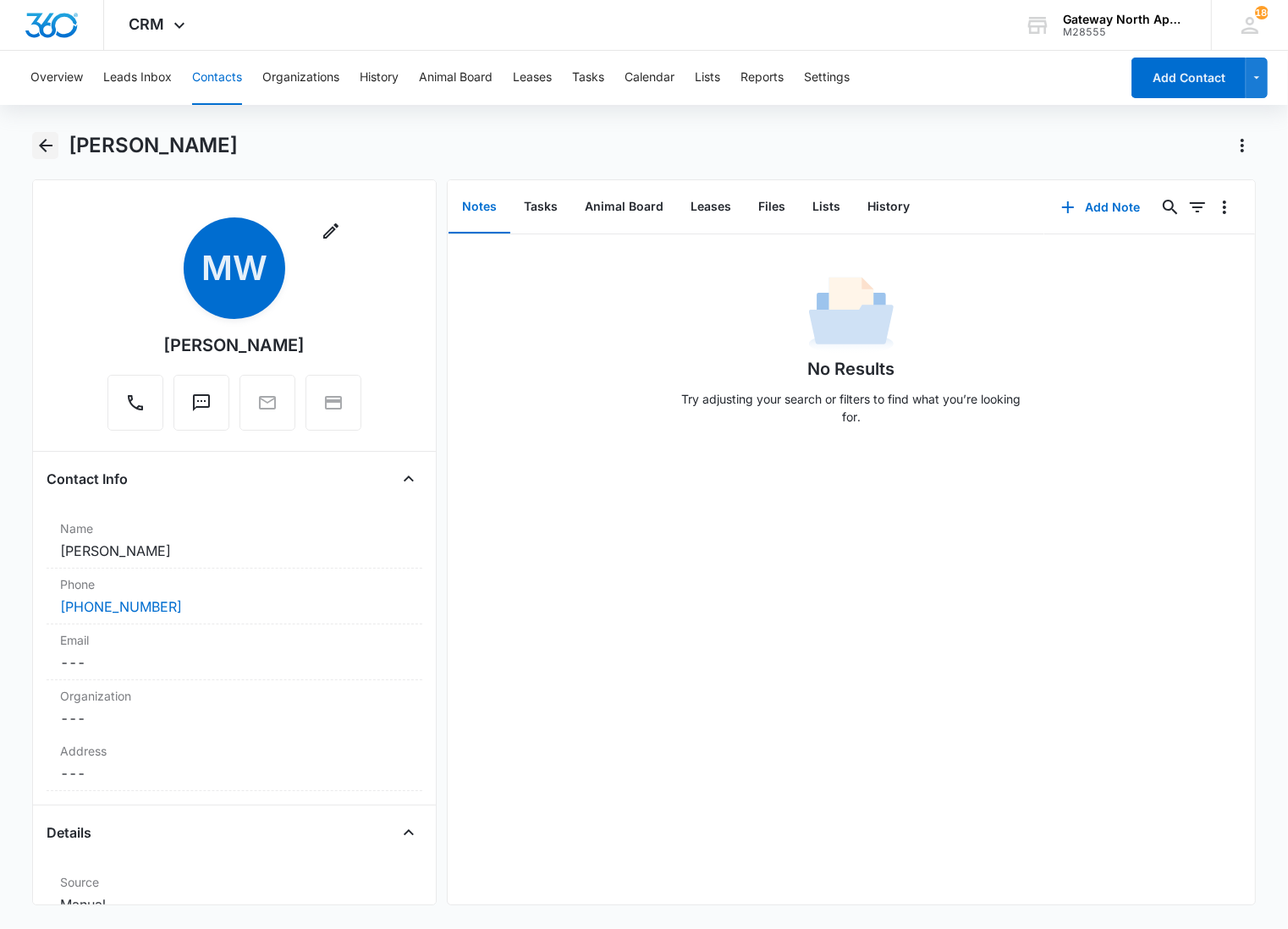
click at [49, 136] on icon "Back" at bounding box center [46, 146] width 20 height 20
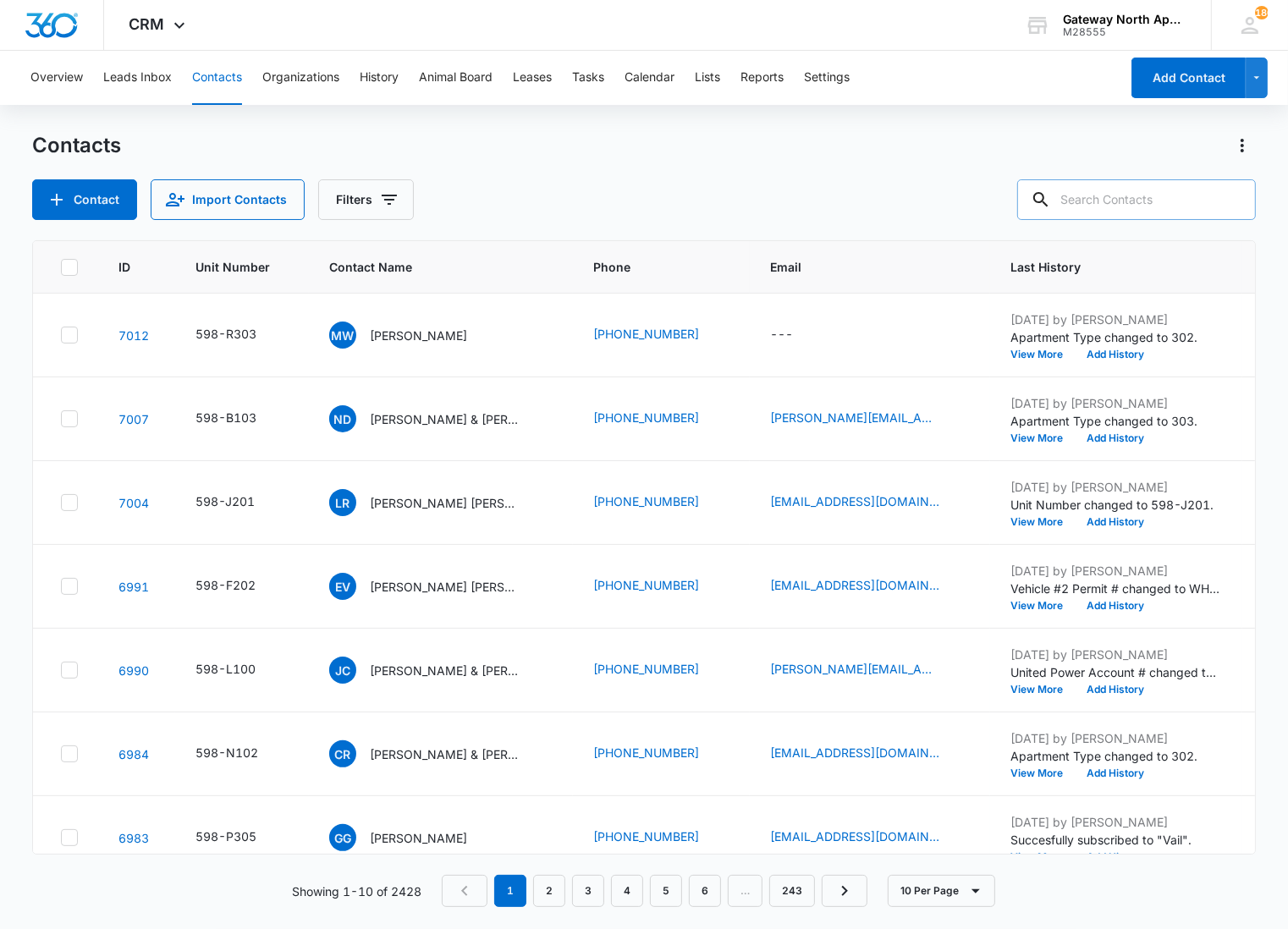
click at [1105, 193] on input "text" at bounding box center [1135, 200] width 239 height 41
type input "h105"
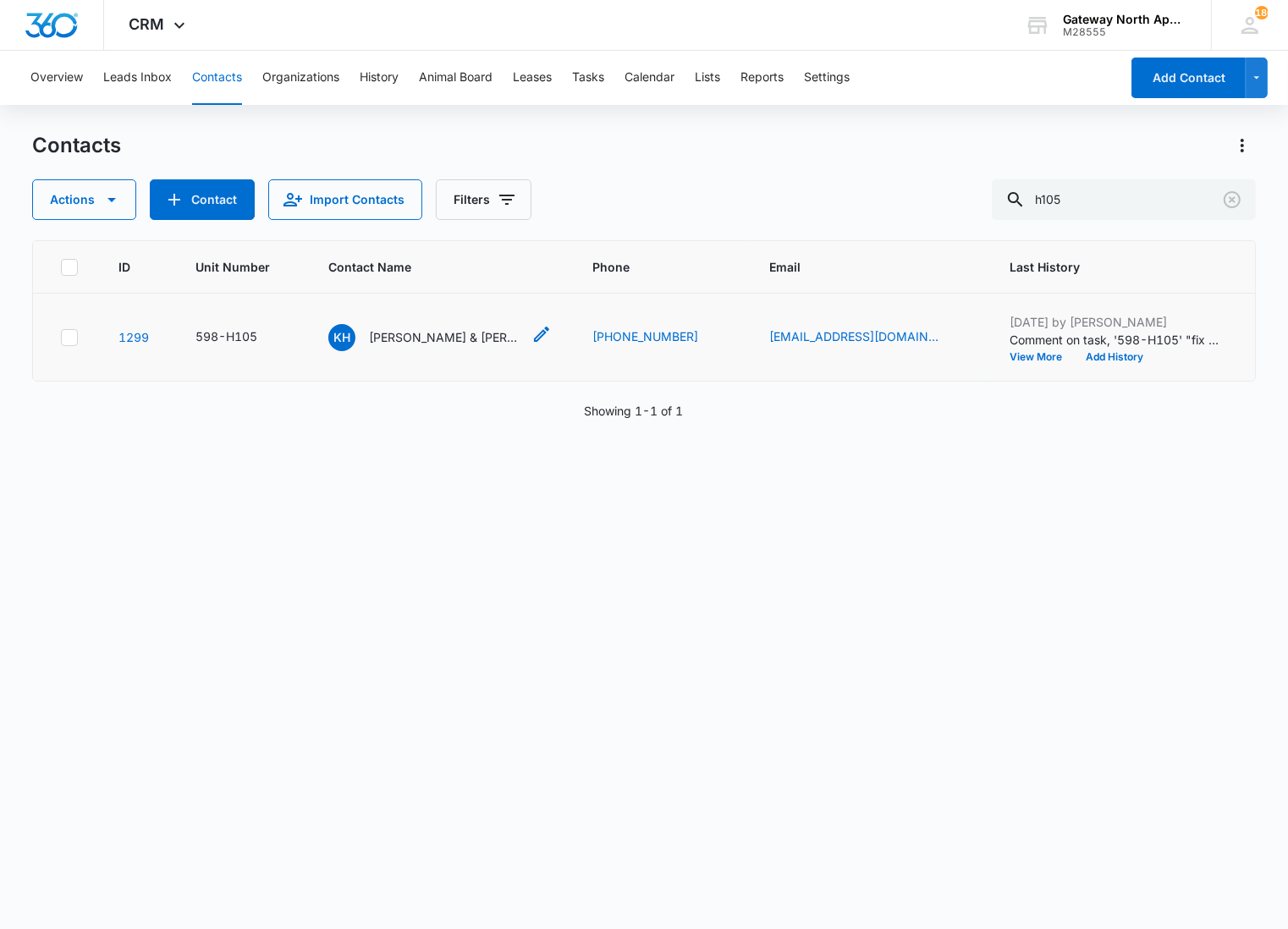
click at [459, 331] on p "[PERSON_NAME] & [PERSON_NAME]" at bounding box center [444, 338] width 153 height 18
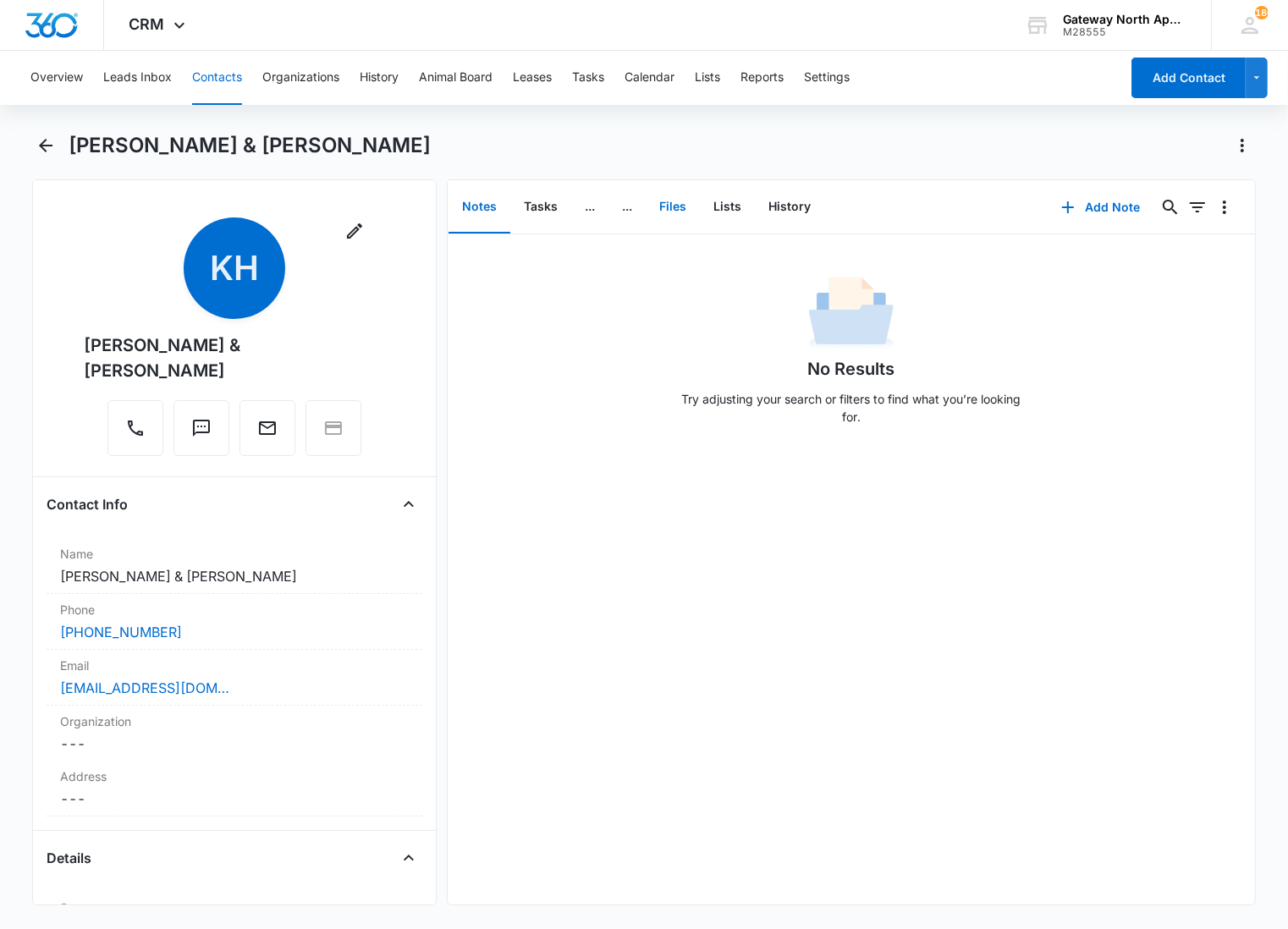
click at [662, 204] on button "Files" at bounding box center [672, 207] width 54 height 53
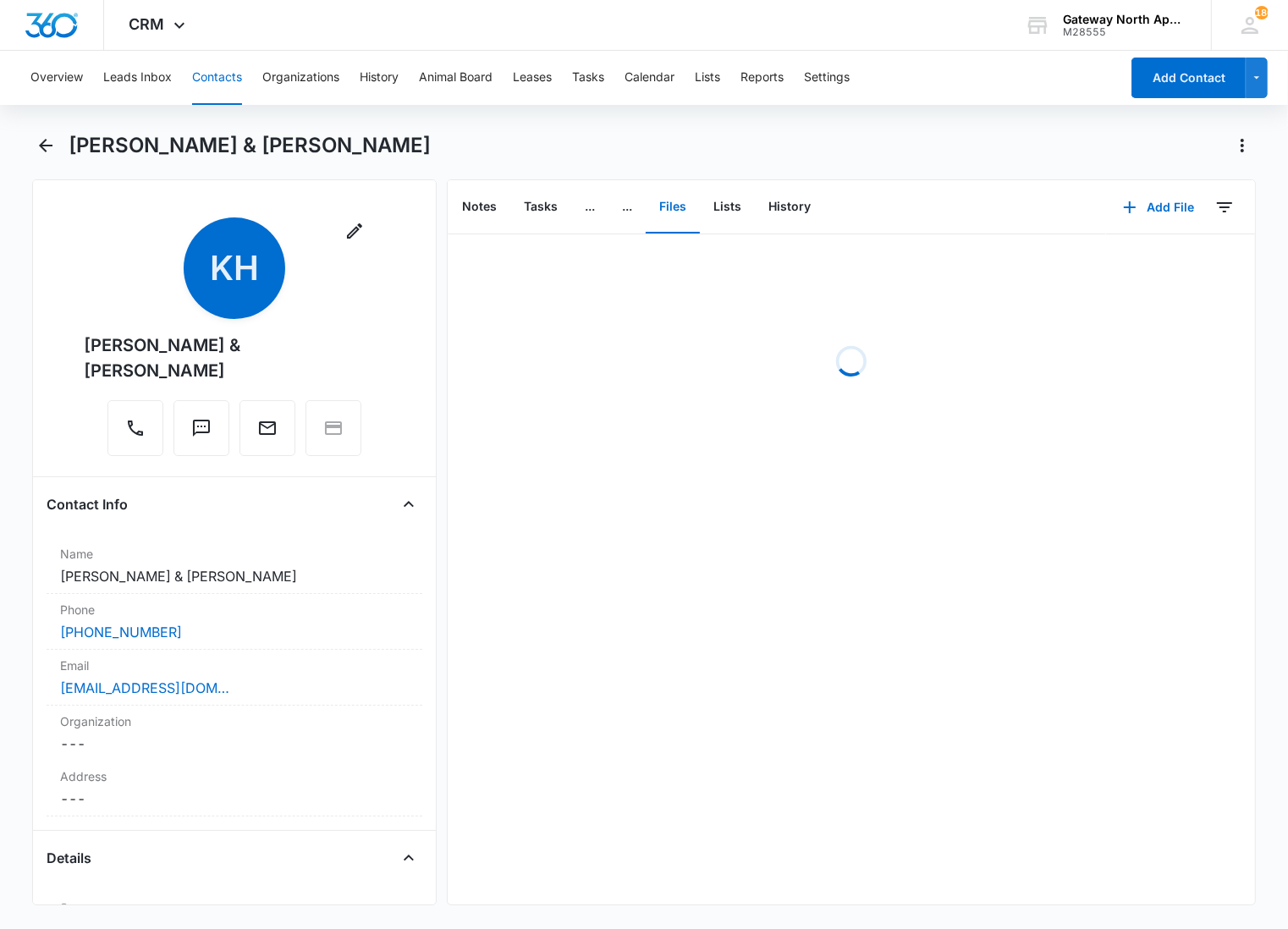
click at [712, 352] on div "Loading" at bounding box center [851, 362] width 807 height 254
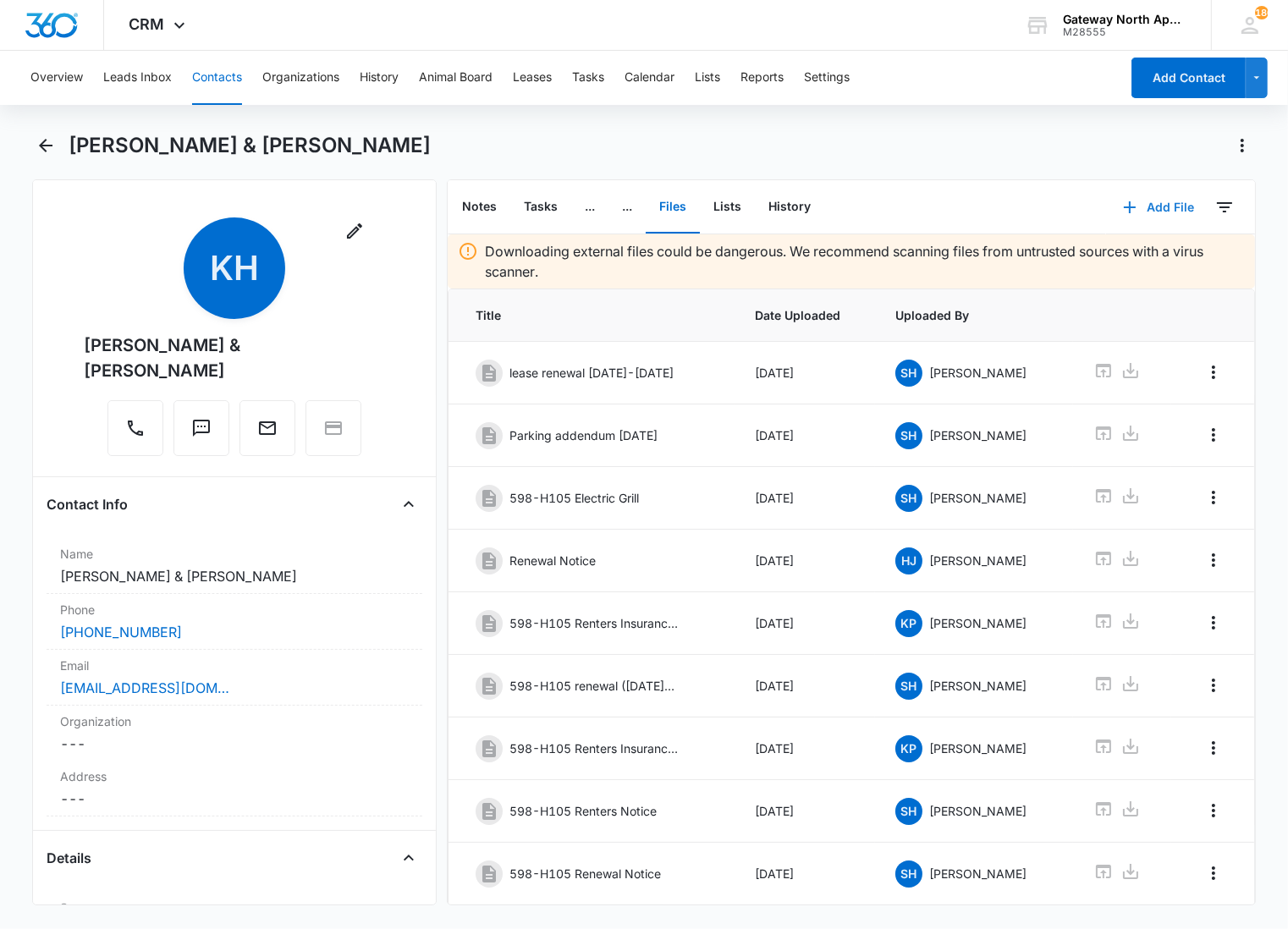
click at [1169, 195] on button "Add File" at bounding box center [1157, 207] width 105 height 41
click at [1131, 257] on div "Upload Files" at bounding box center [1135, 261] width 68 height 12
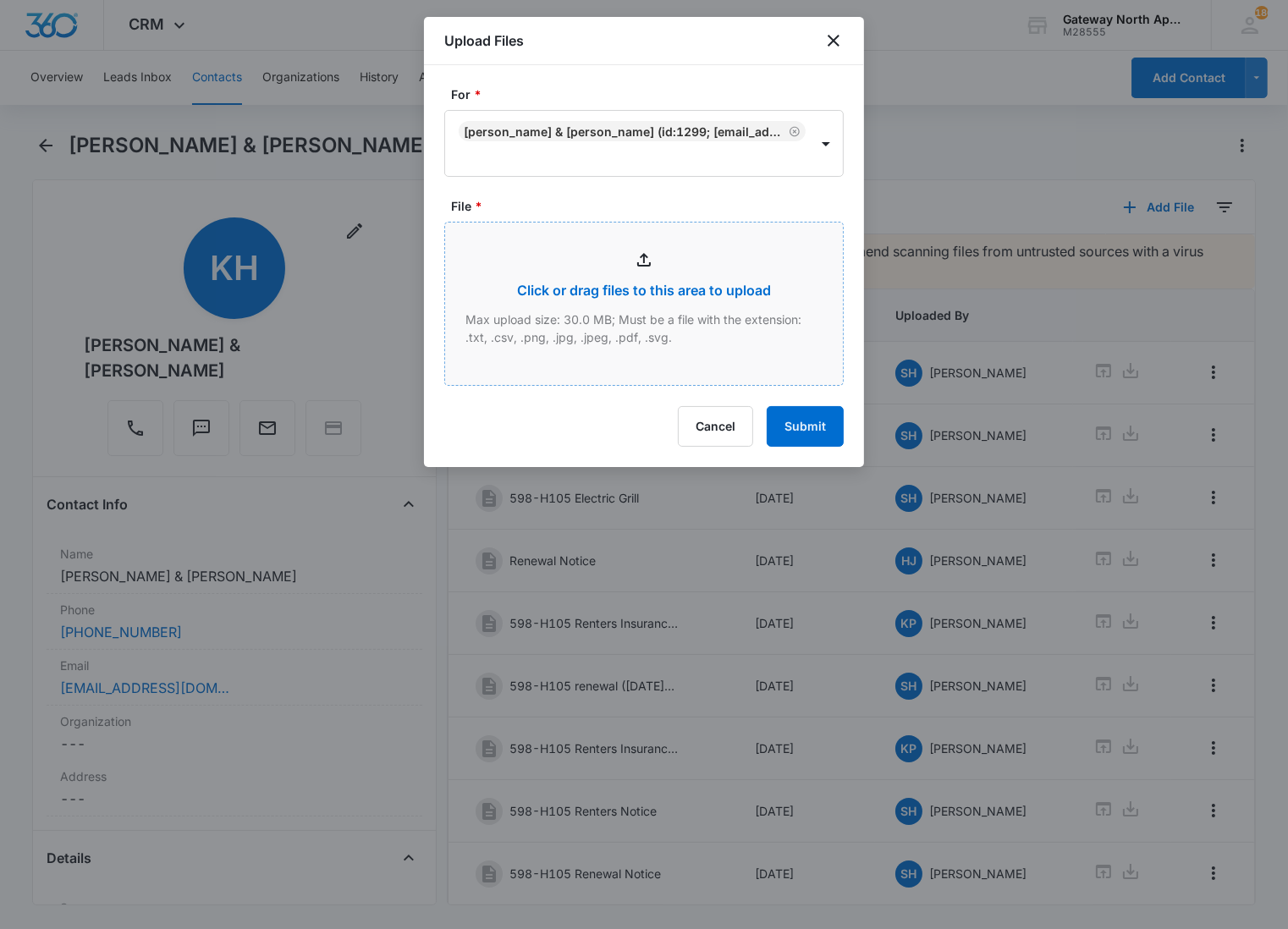
type input "C:\fakepath\H105_10152025111259.pdf"
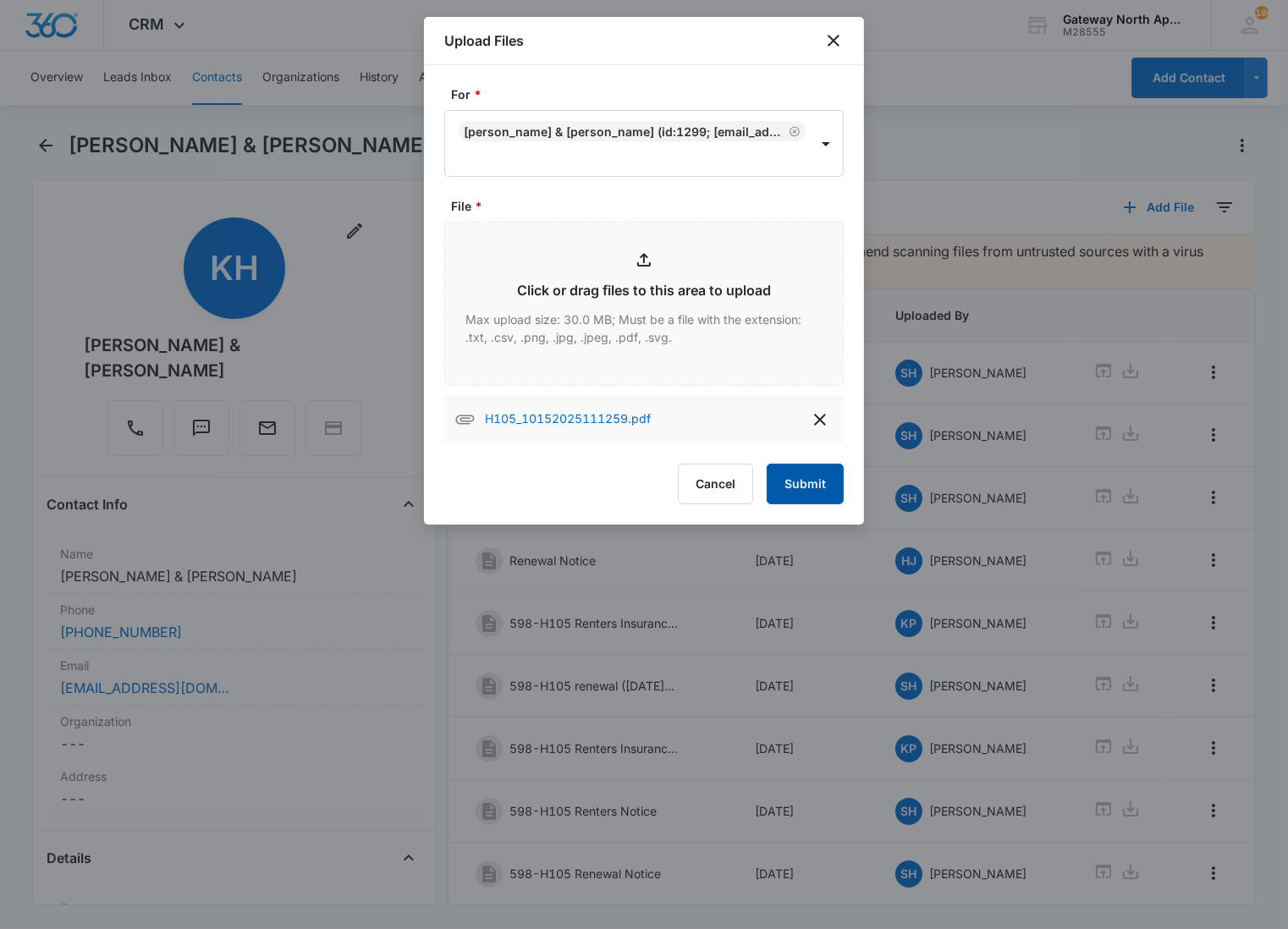
click at [805, 488] on button "Submit" at bounding box center [805, 483] width 77 height 41
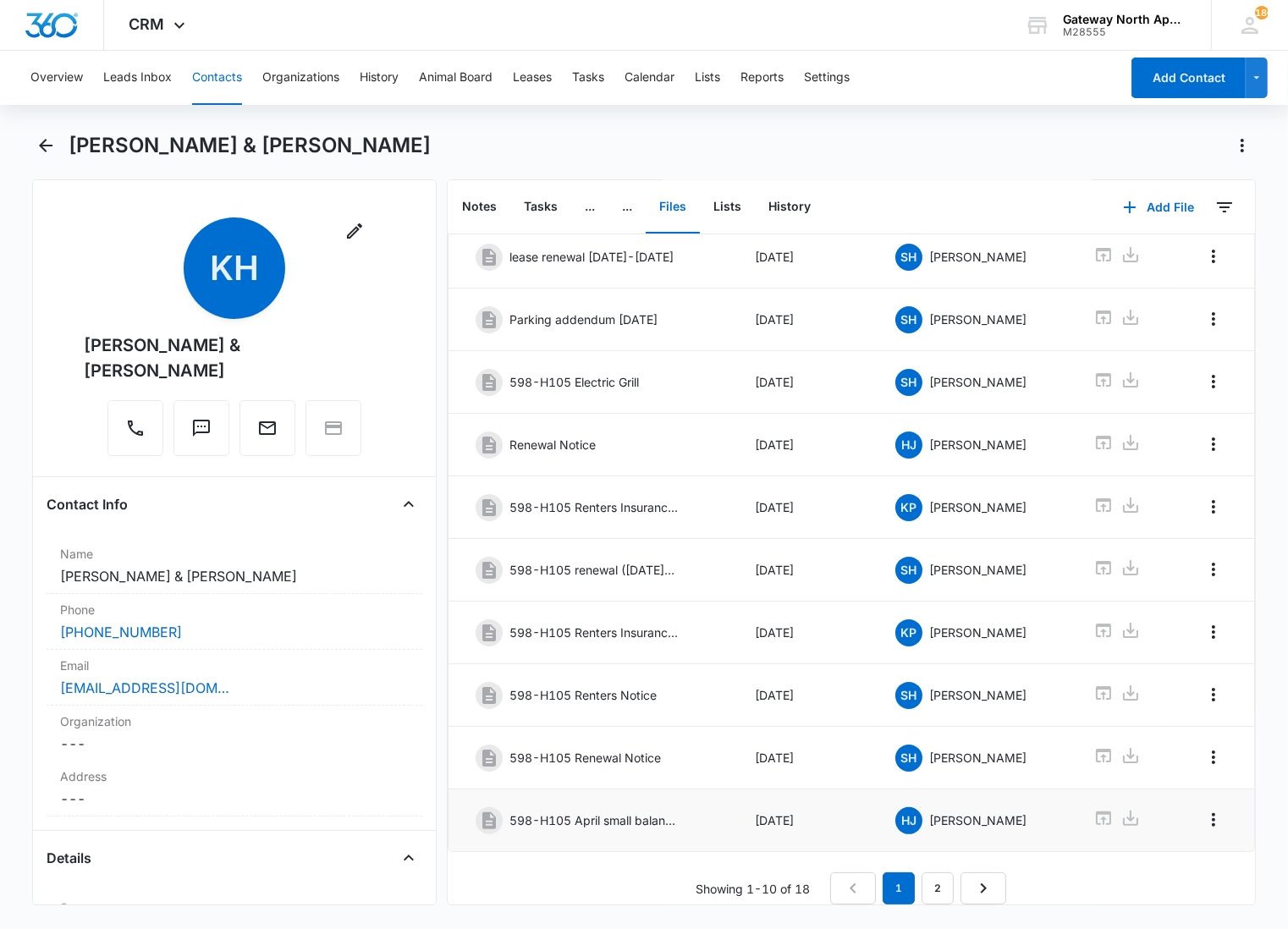
scroll to position [142, 0]
click at [935, 883] on link "2" at bounding box center [938, 889] width 32 height 32
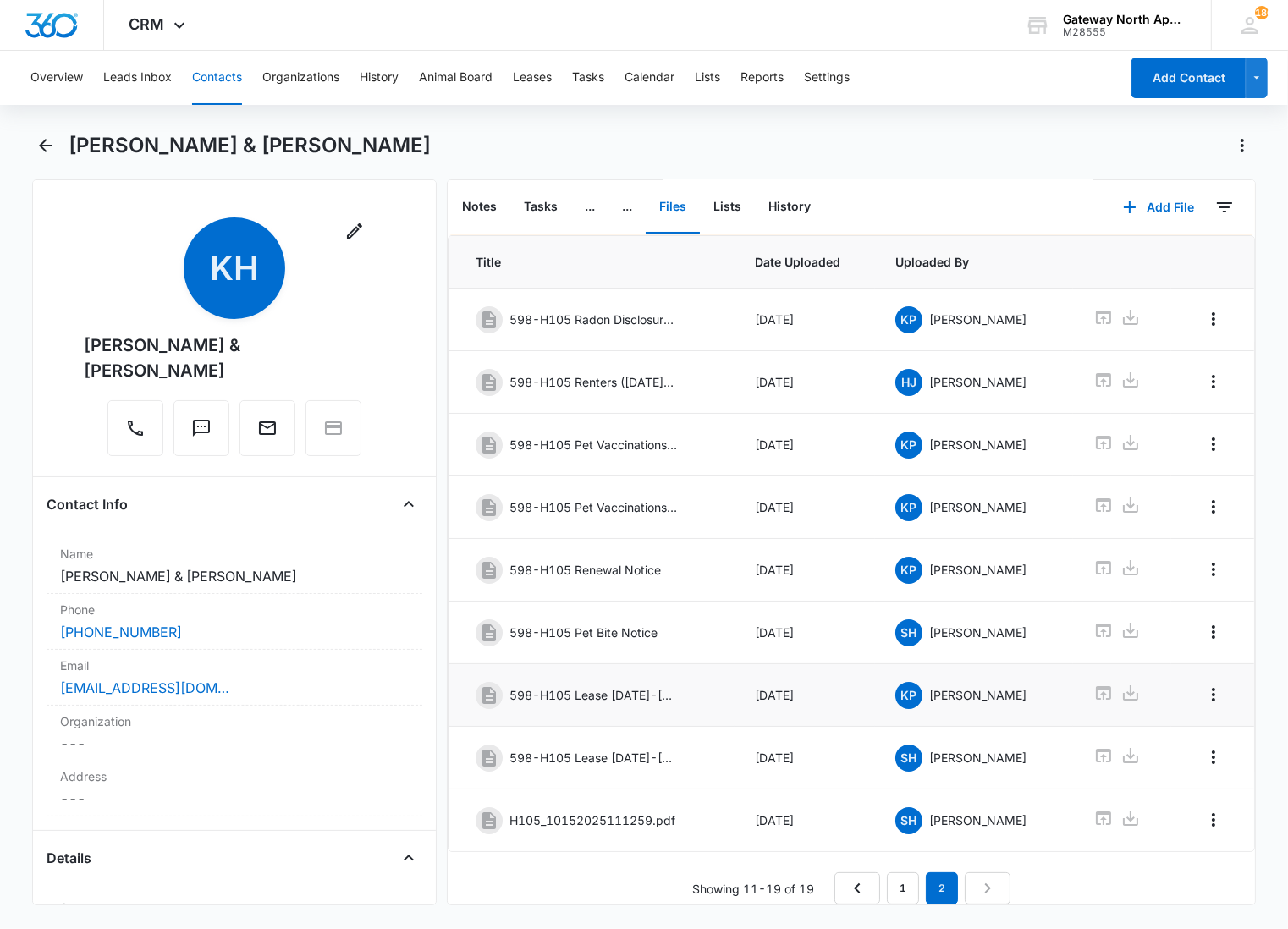
scroll to position [79, 0]
click at [1207, 810] on icon "Overflow Menu" at bounding box center [1213, 820] width 20 height 20
click at [1181, 859] on button "Edit" at bounding box center [1163, 852] width 97 height 25
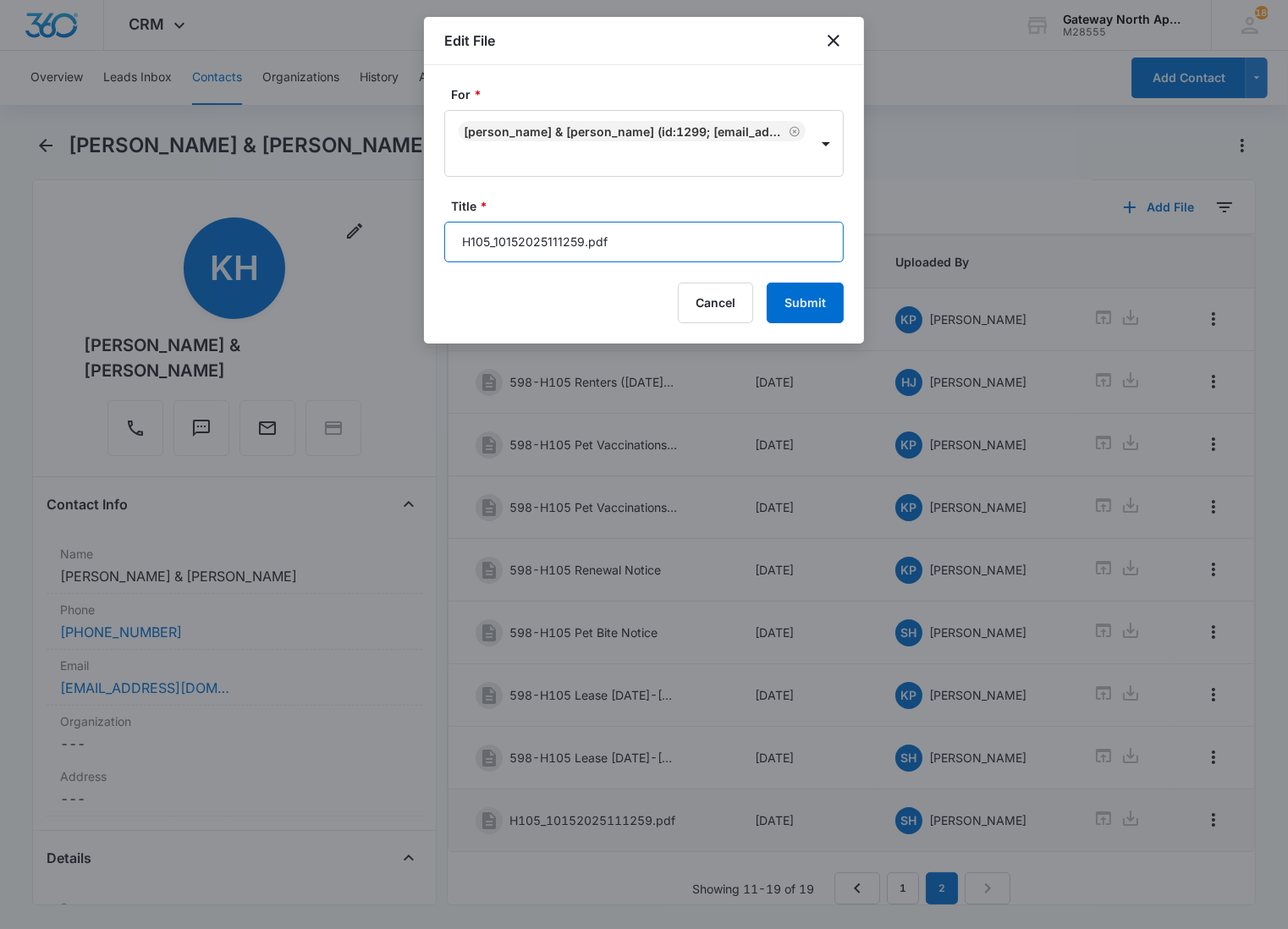
drag, startPoint x: 652, startPoint y: 247, endPoint x: 399, endPoint y: 289, distance: 256.5
click at [407, 282] on body "CRM Apps Reputation Websites Forms CRM Email Social Content Ads Intelligence Fi…" at bounding box center [644, 464] width 1288 height 929
type input "598-H105 Renters Insurance"
click at [767, 283] on button "Submit" at bounding box center [805, 303] width 77 height 41
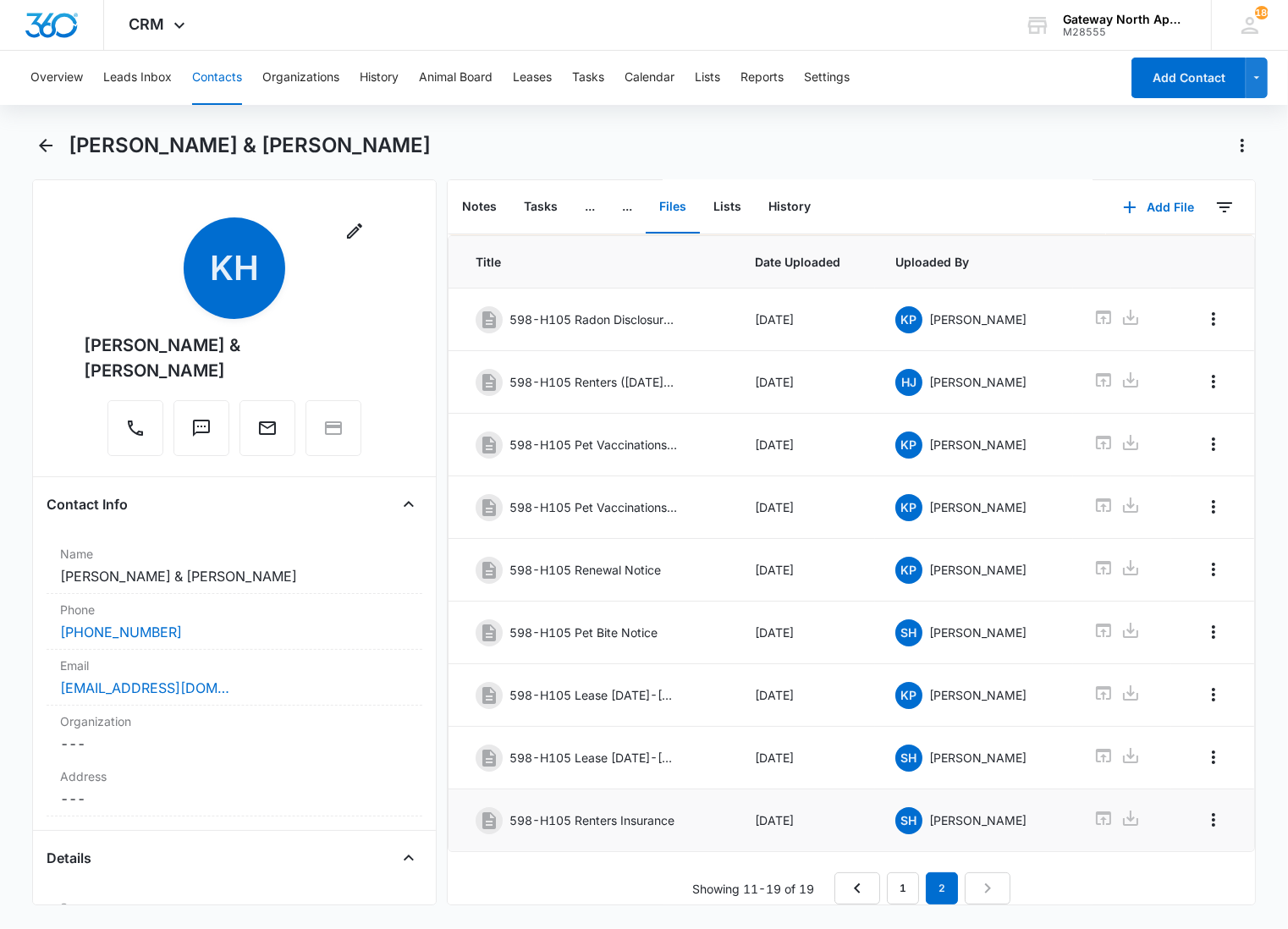
click at [571, 857] on div "Downloading external files could be dangerous. We recommend scanning files from…" at bounding box center [851, 542] width 807 height 723
click at [41, 142] on icon "Back" at bounding box center [46, 146] width 14 height 14
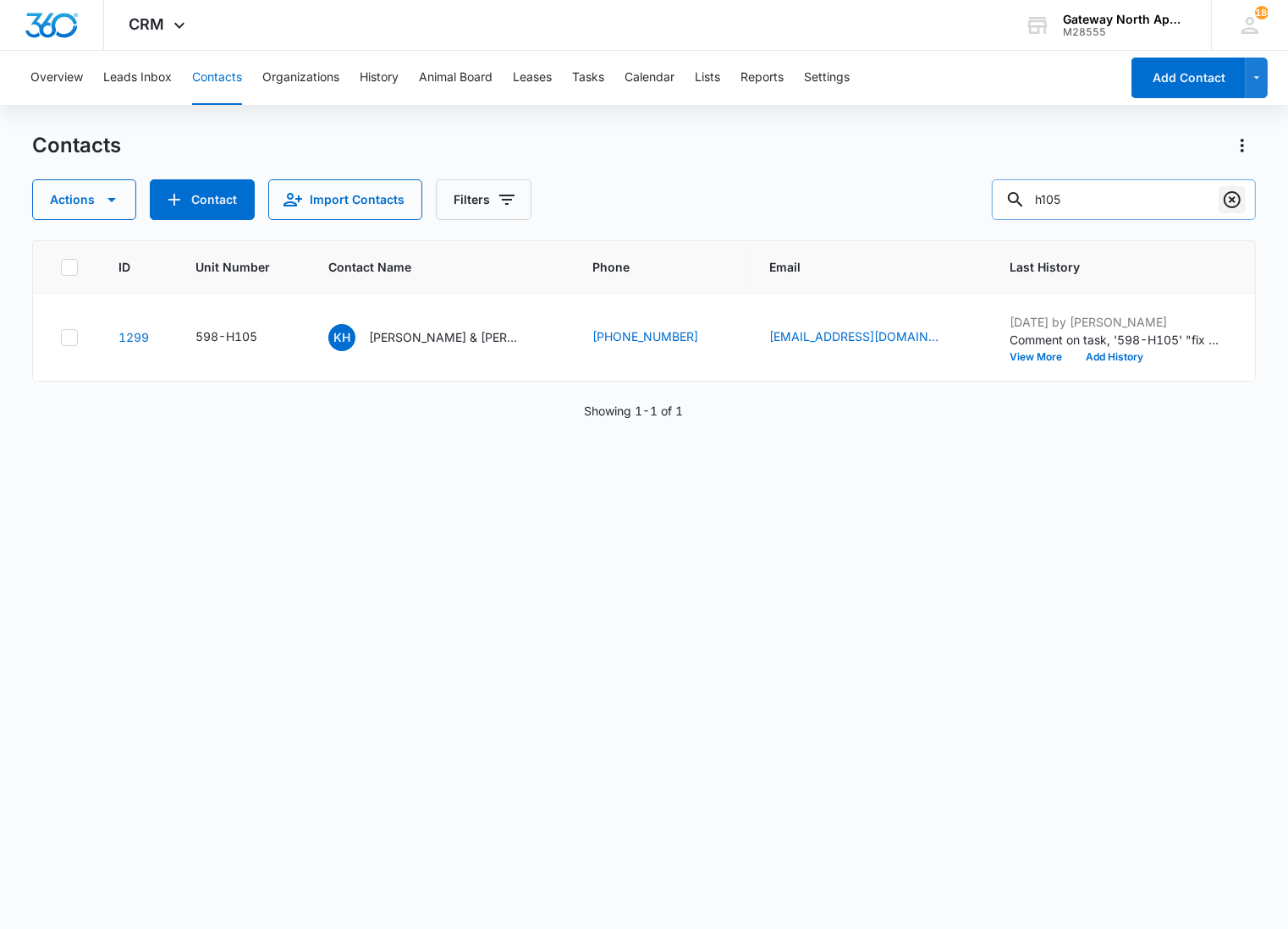
click at [1221, 205] on icon "Clear" at bounding box center [1231, 200] width 20 height 20
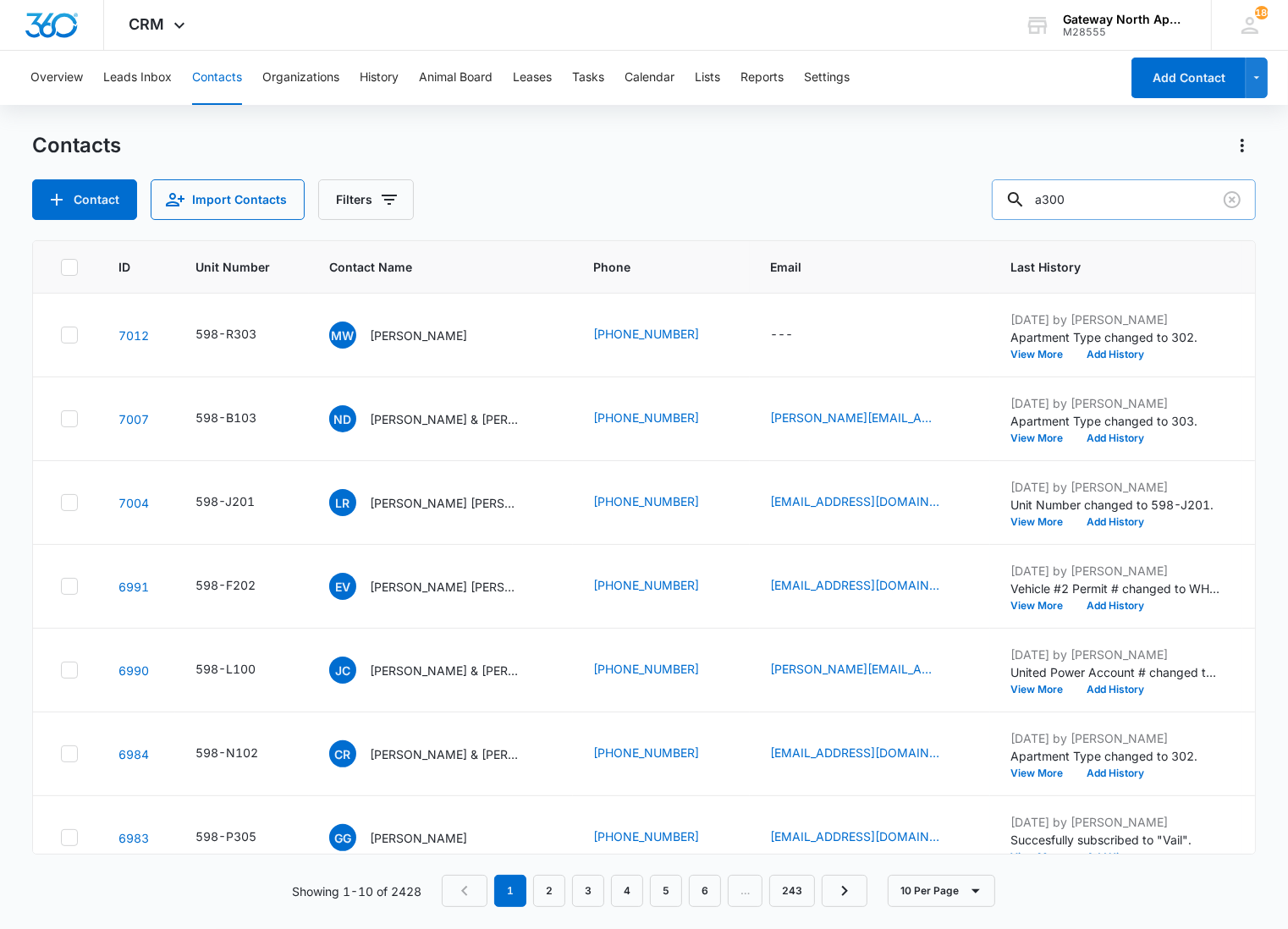
type input "a300"
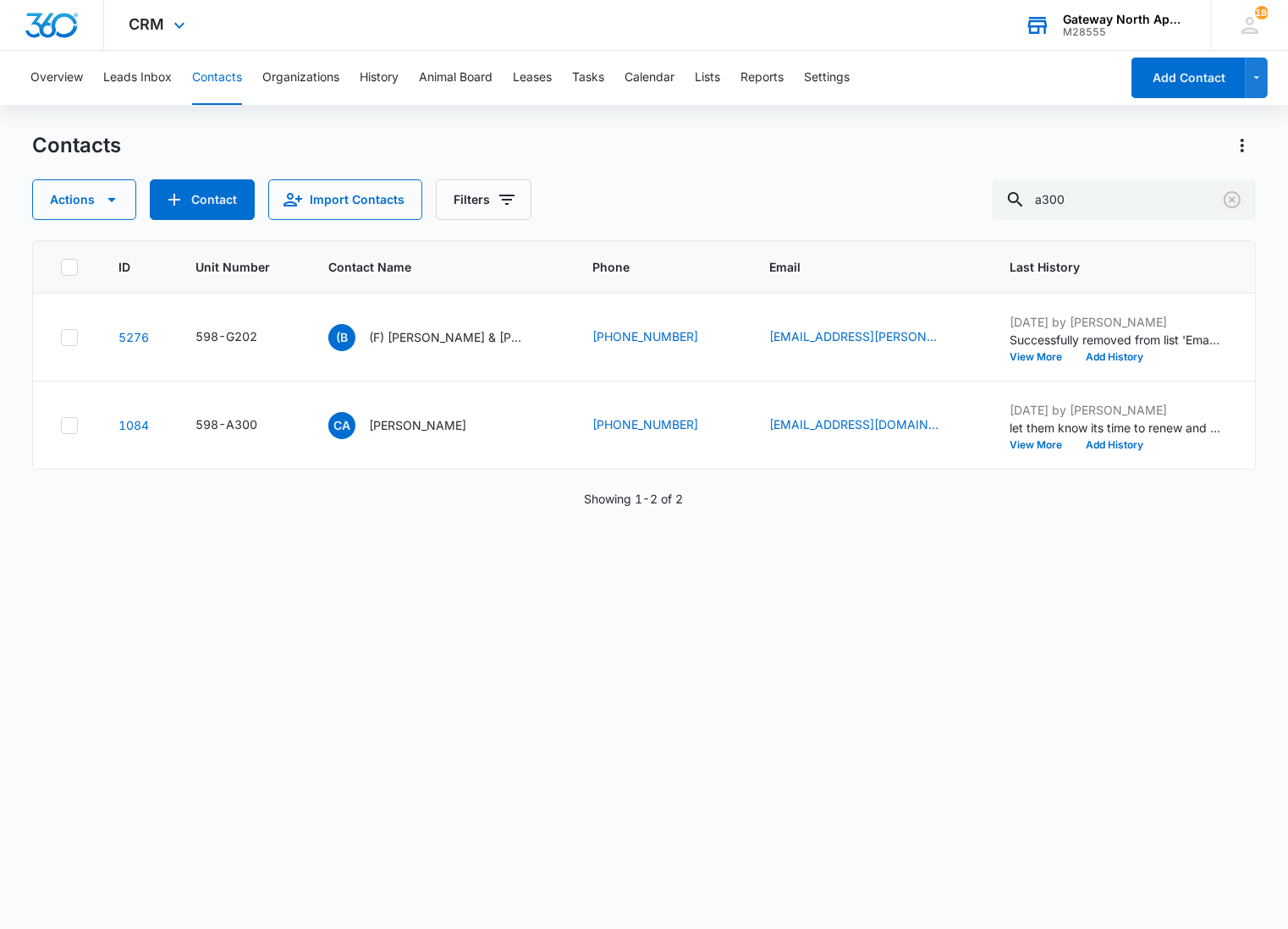
drag, startPoint x: 1227, startPoint y: 206, endPoint x: 1180, endPoint y: 1, distance: 210.3
click at [1227, 206] on icon "Clear" at bounding box center [1231, 199] width 17 height 17
